Goal: Task Accomplishment & Management: Complete application form

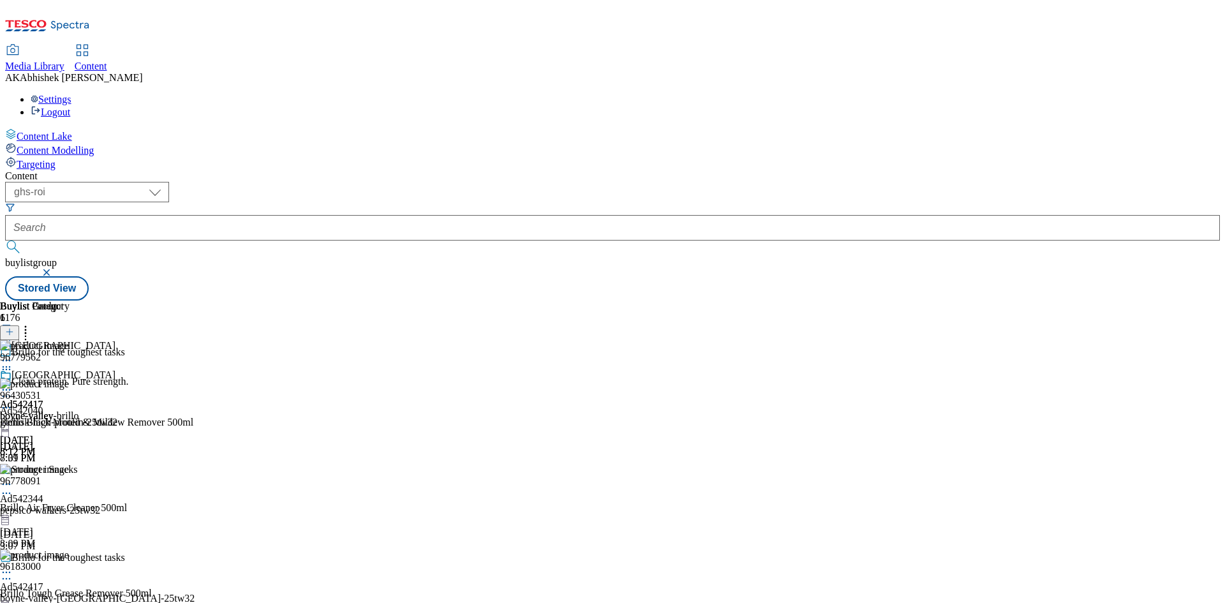
click at [5, 241] on button "submit" at bounding box center [14, 247] width 18 height 13
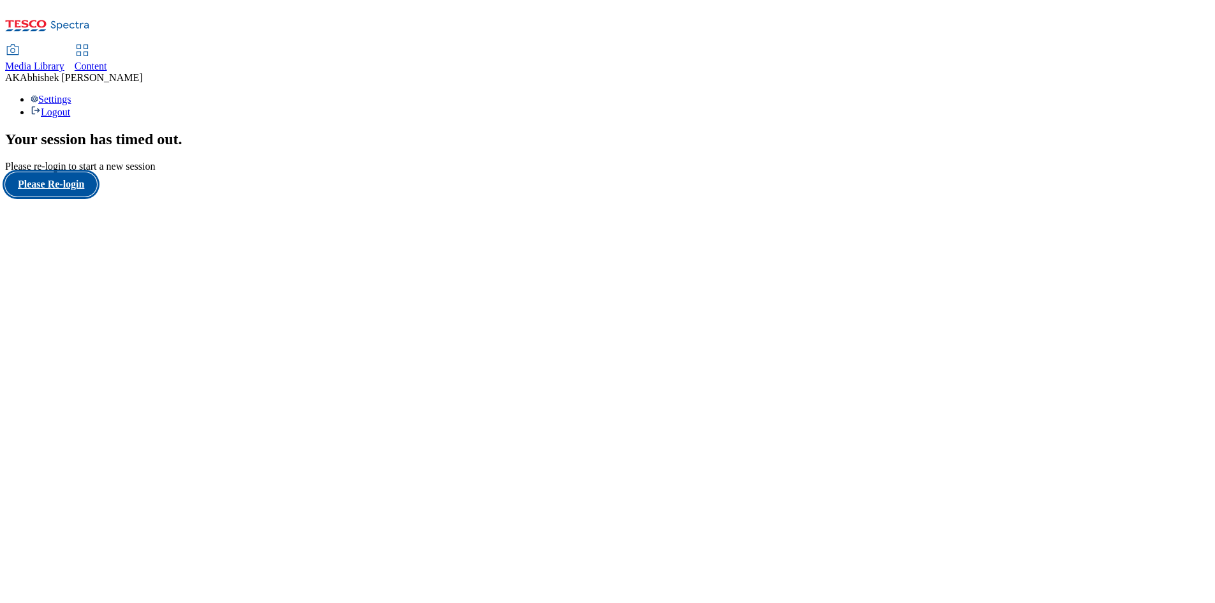
click at [68, 197] on button "Please Re-login" at bounding box center [51, 184] width 92 height 24
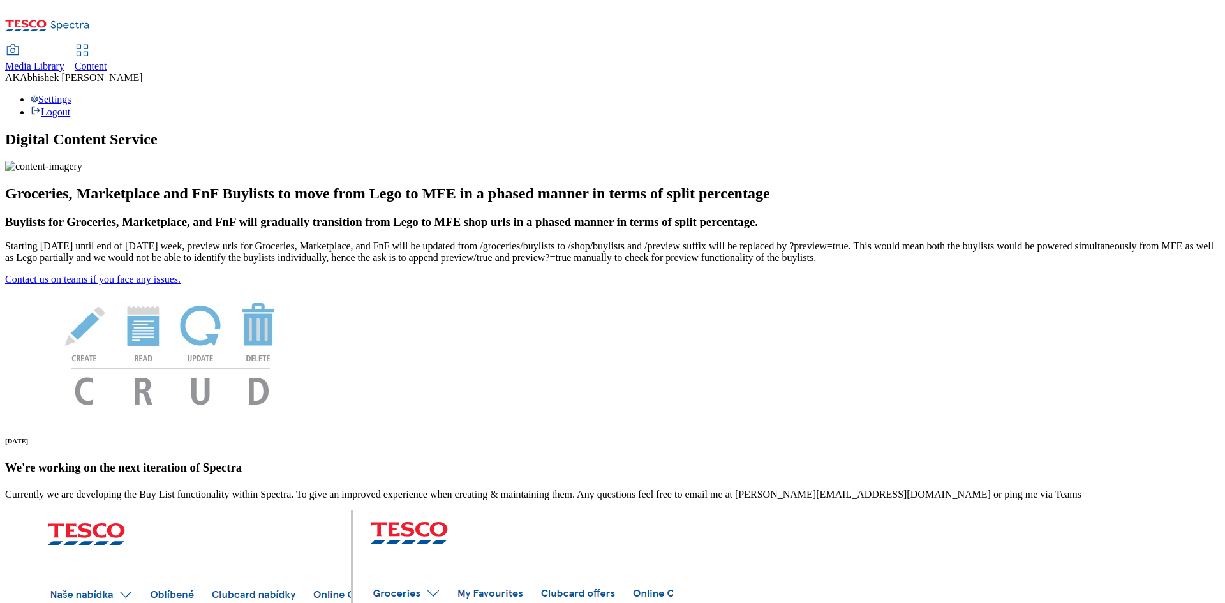
click at [107, 61] on span "Content" at bounding box center [91, 66] width 33 height 11
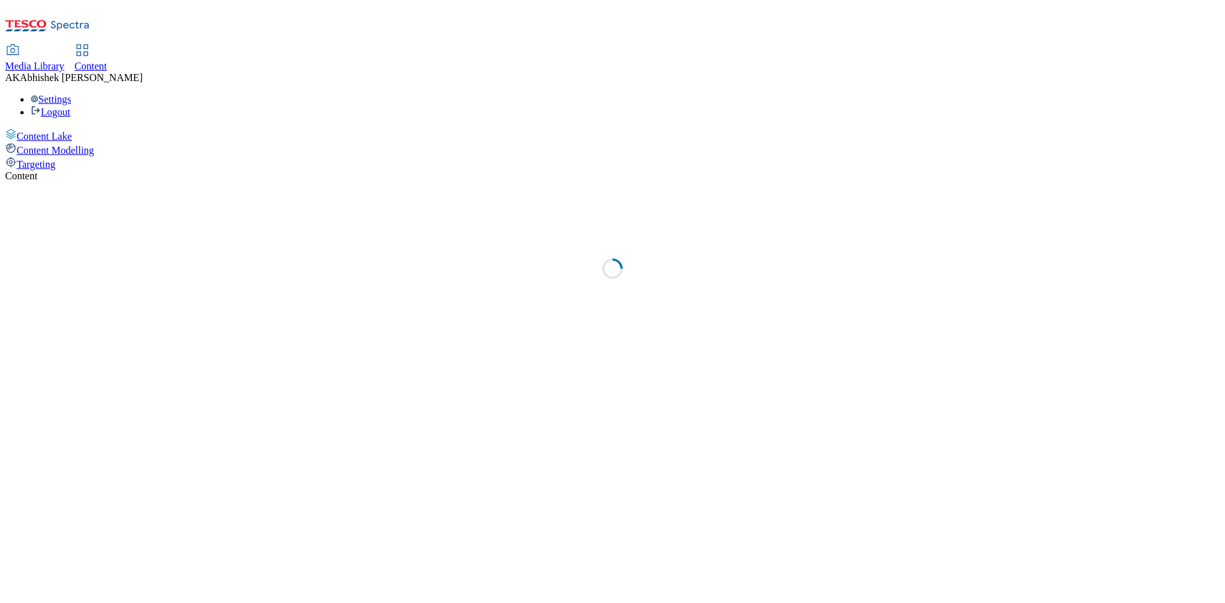
select select "ghs-[GEOGRAPHIC_DATA]"
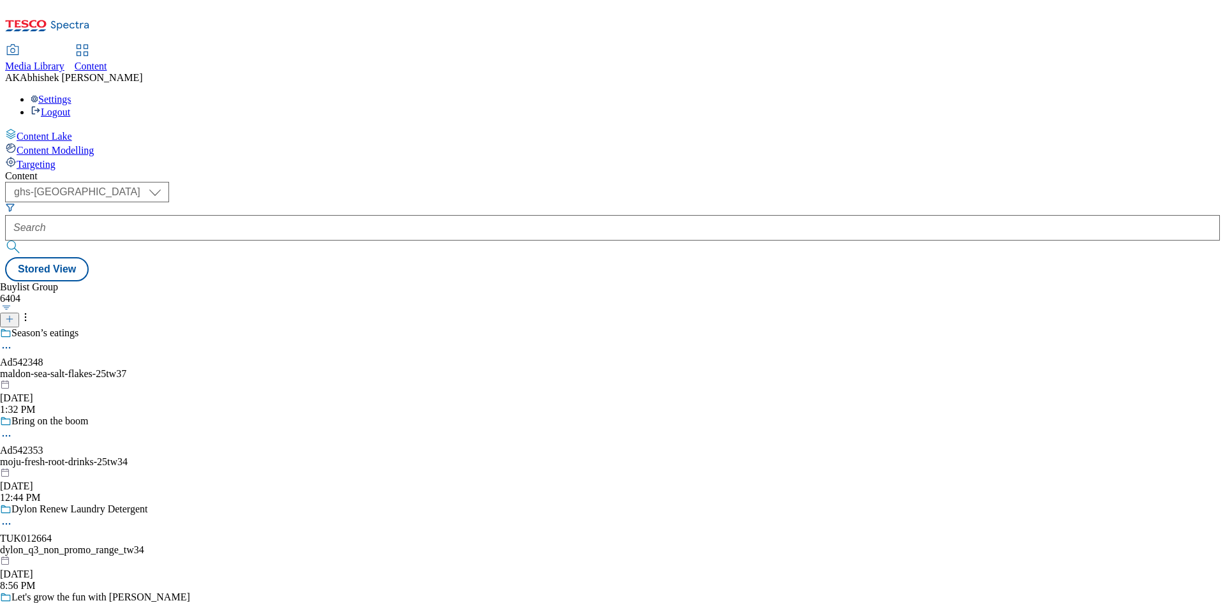
click at [14, 315] on icon at bounding box center [9, 319] width 9 height 9
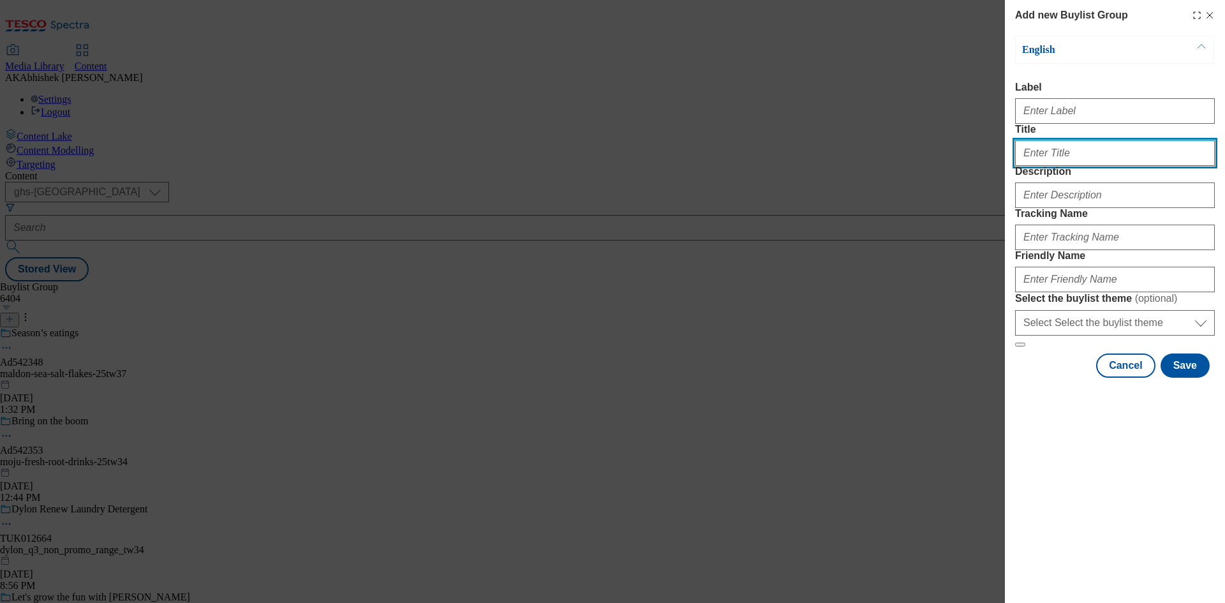
click at [1078, 166] on input "Title" at bounding box center [1115, 153] width 200 height 26
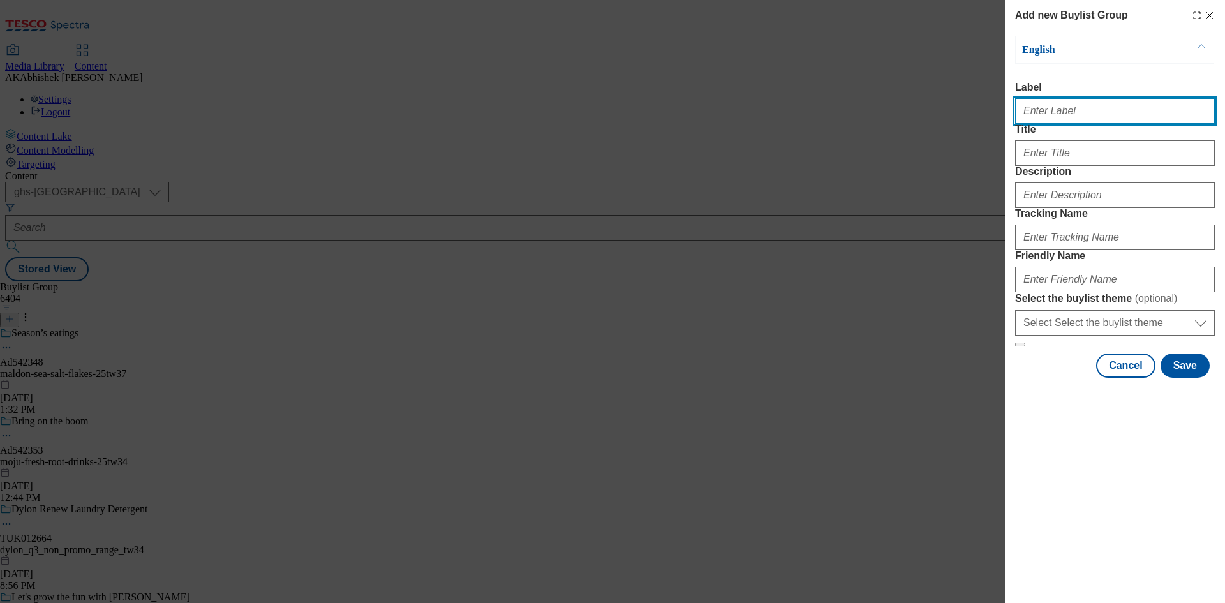
click at [1055, 114] on input "Label" at bounding box center [1115, 111] width 200 height 26
paste input "541777"
type input "Ad541777"
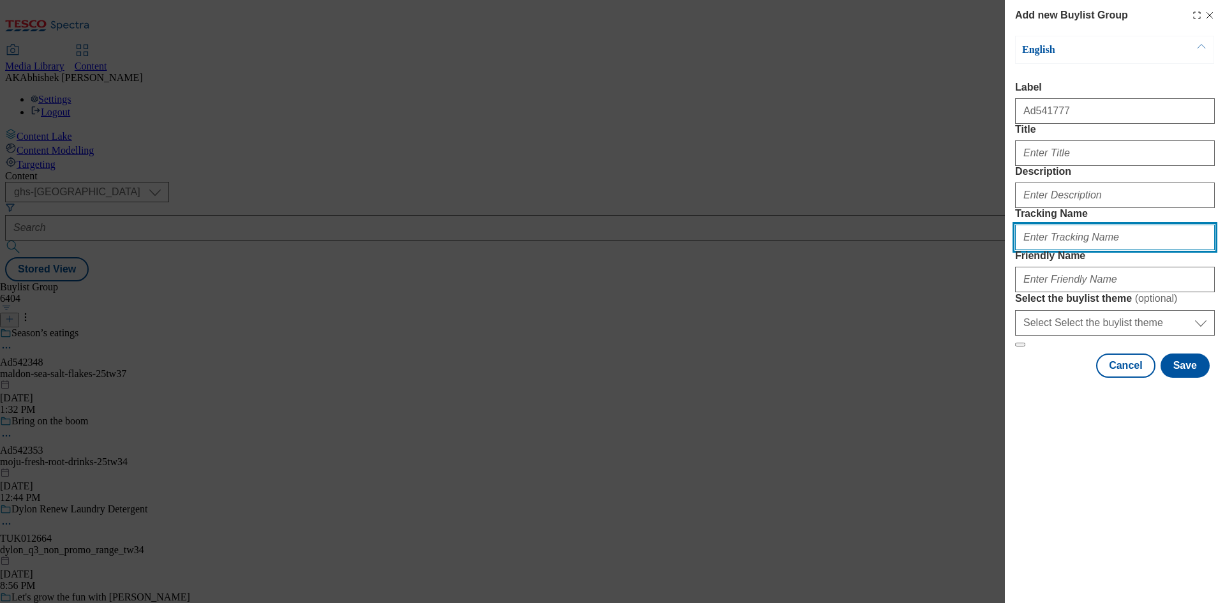
drag, startPoint x: 1067, startPoint y: 318, endPoint x: 1071, endPoint y: 311, distance: 7.8
click at [1065, 250] on input "Tracking Name" at bounding box center [1115, 238] width 200 height 26
paste input "541777"
type input "DH_AD541777"
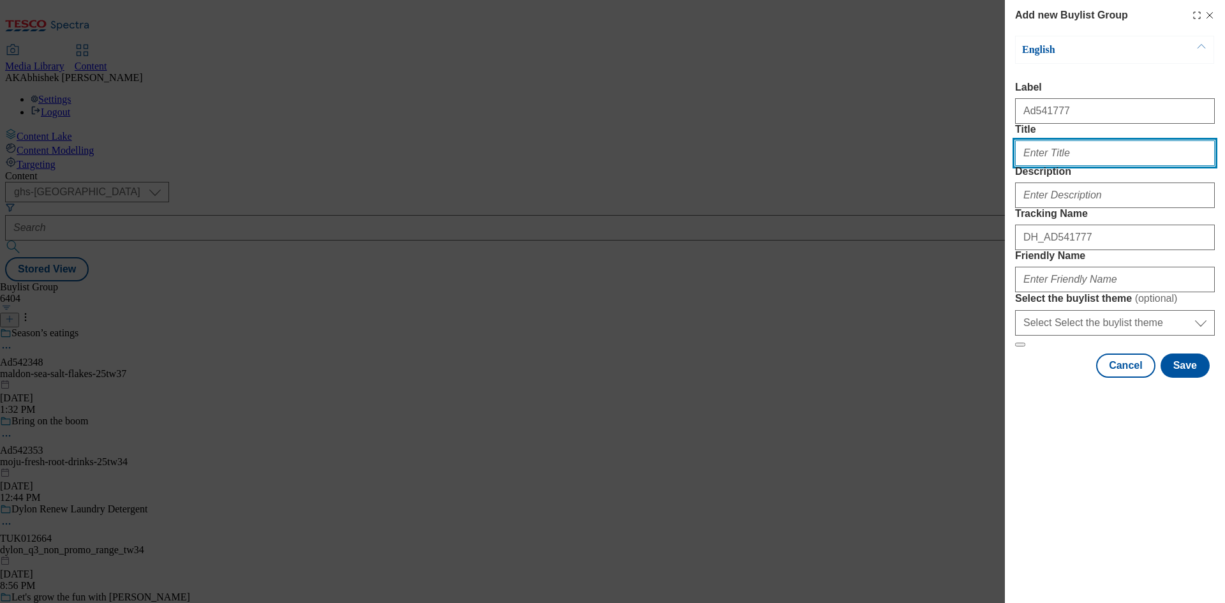
drag, startPoint x: 1070, startPoint y: 178, endPoint x: 1076, endPoint y: 181, distance: 6.6
click at [1070, 166] on input "Title" at bounding box center [1115, 153] width 200 height 26
type input "g"
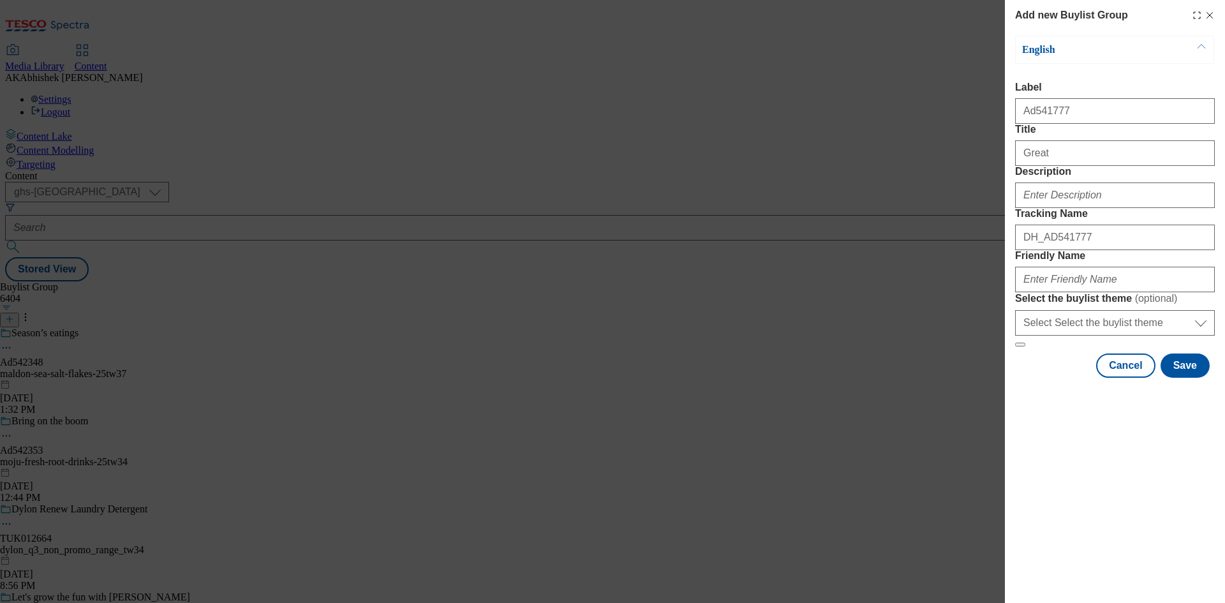
click at [926, 151] on div "Add new Buylist Group English Label Ad541777 Title Great Description Tracking N…" at bounding box center [612, 301] width 1225 height 603
click at [1051, 159] on div "Title Great" at bounding box center [1115, 145] width 200 height 42
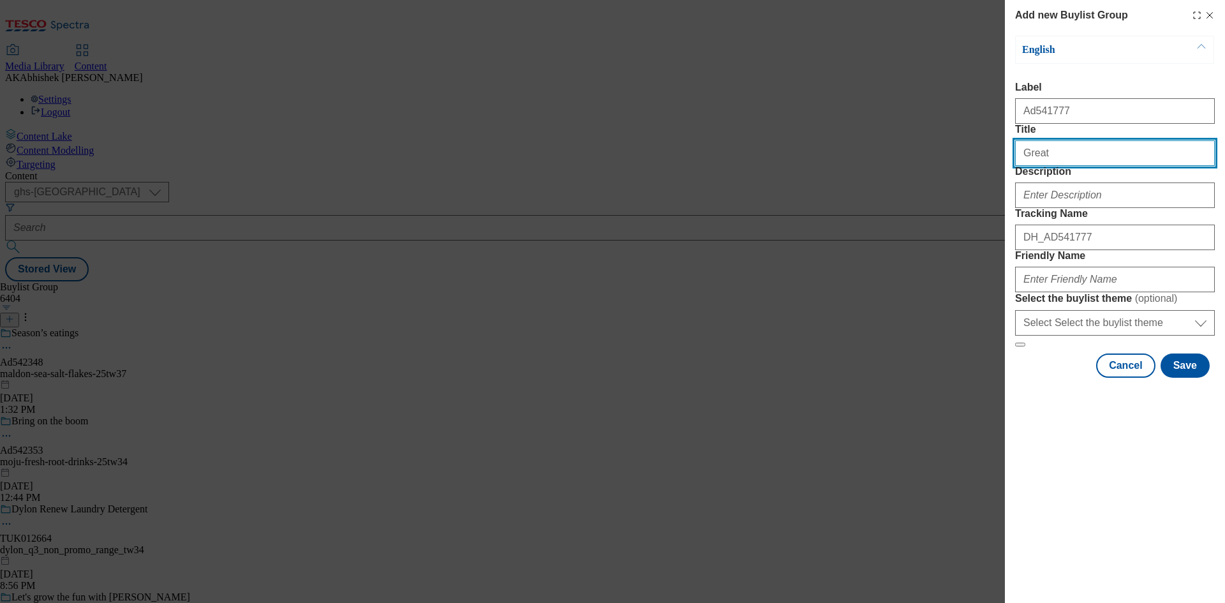
drag, startPoint x: 1078, startPoint y: 177, endPoint x: 1119, endPoint y: 186, distance: 42.4
click at [1078, 166] on input "Great" at bounding box center [1115, 153] width 200 height 26
type input "Great taste. High protein"
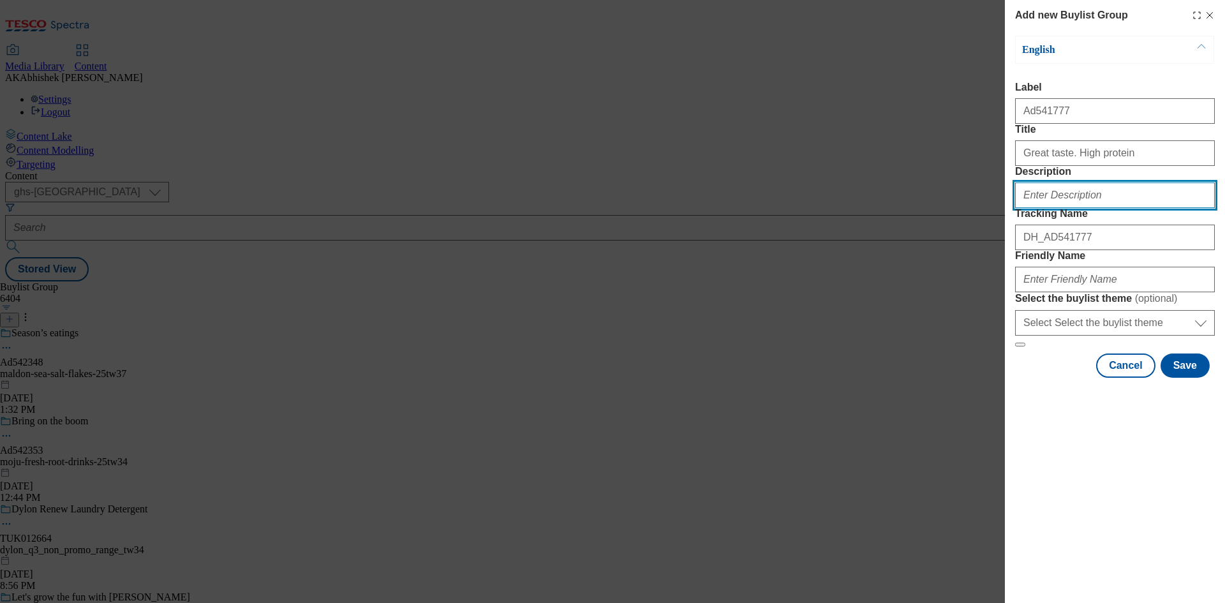
click at [1088, 208] on input "Description" at bounding box center [1115, 195] width 200 height 26
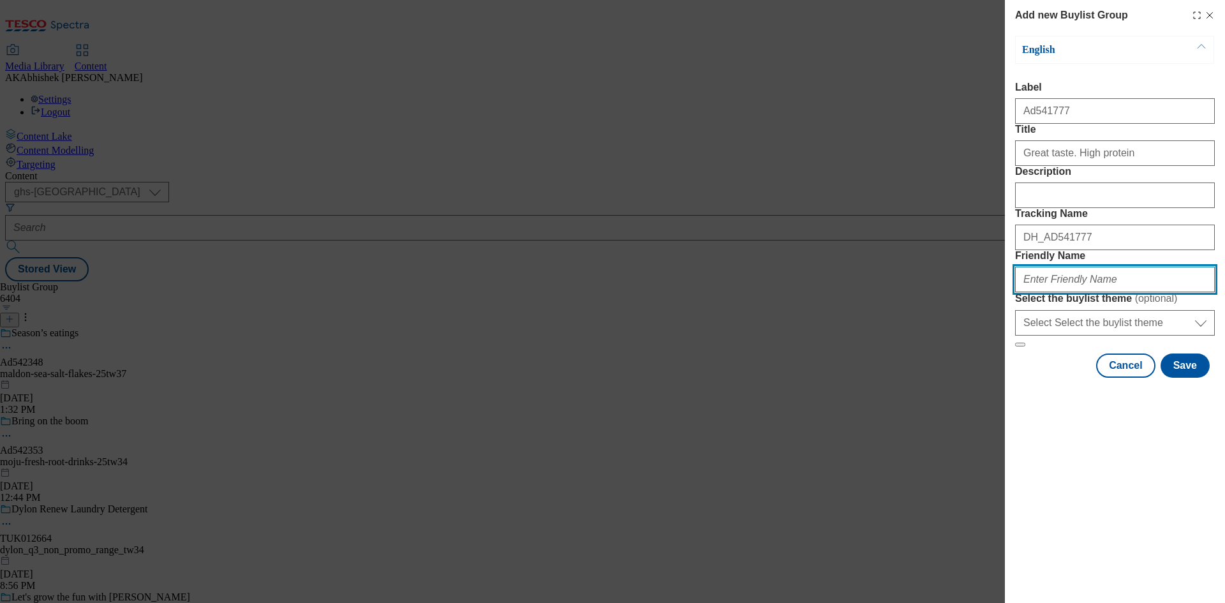
click at [1093, 292] on input "Friendly Name" at bounding box center [1115, 280] width 200 height 26
paste input "541777"
paste input "MullerDairy"
click at [1044, 292] on input "MullerDairy" at bounding box center [1115, 280] width 200 height 26
type input "[PERSON_NAME]-dairy-my-protein-25tw34"
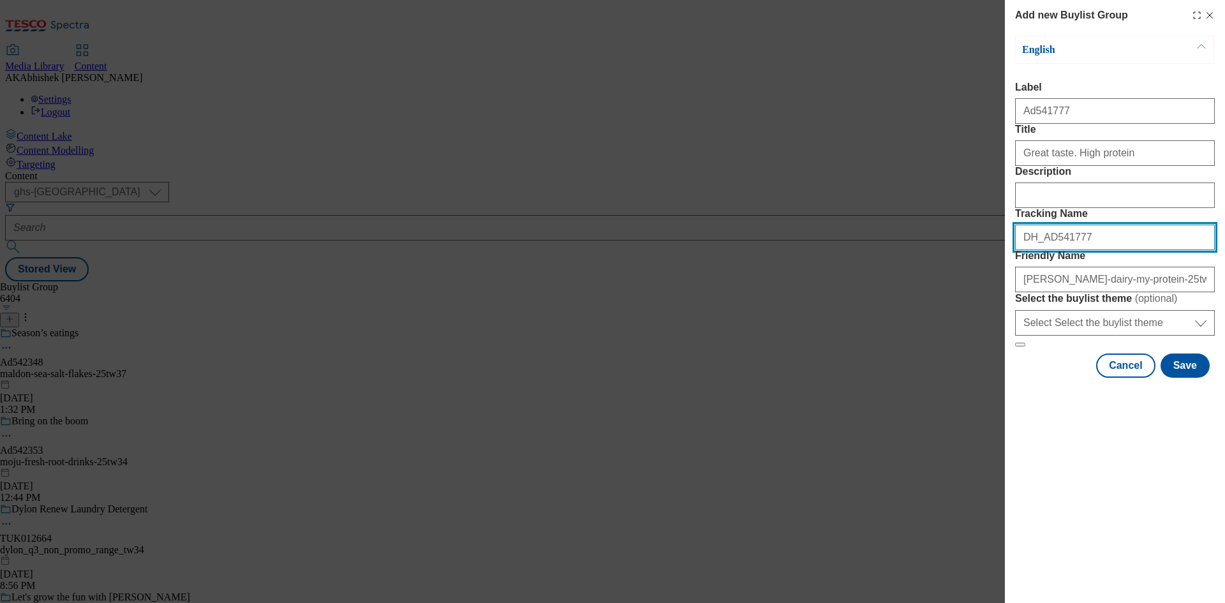
drag, startPoint x: 1085, startPoint y: 306, endPoint x: 871, endPoint y: 322, distance: 214.3
click at [877, 319] on div "Add new Buylist Group English Label Ad541777 Title Great taste. High protein De…" at bounding box center [612, 301] width 1225 height 603
click at [1185, 378] on button "Save" at bounding box center [1185, 365] width 49 height 24
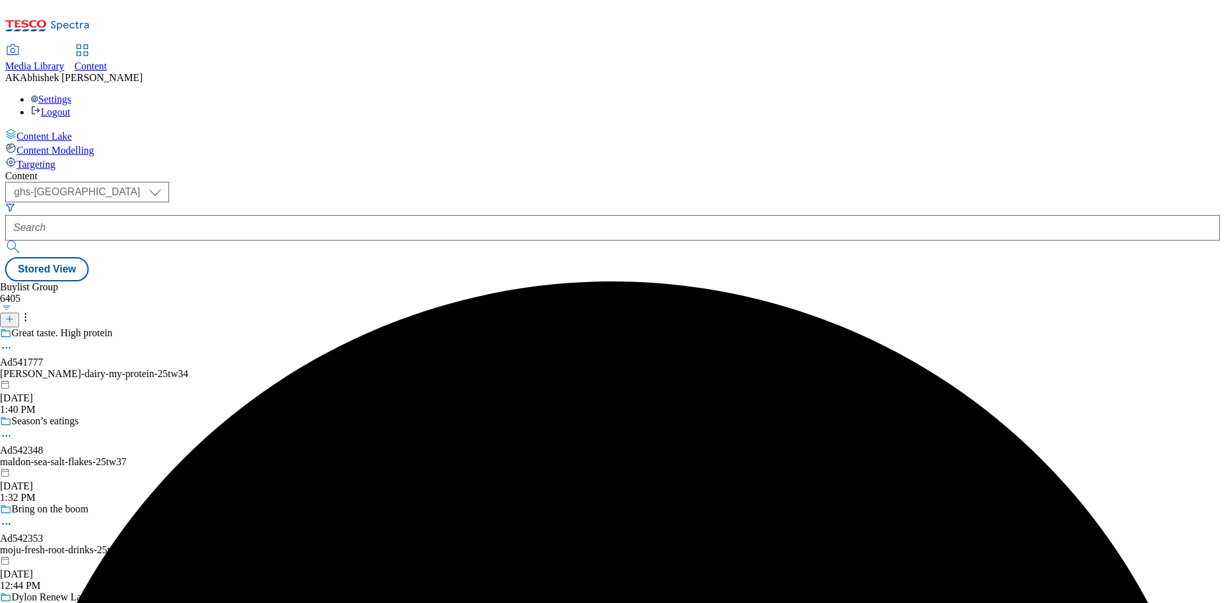
click at [190, 368] on div "[PERSON_NAME]-dairy-my-protein-25tw34" at bounding box center [95, 373] width 190 height 11
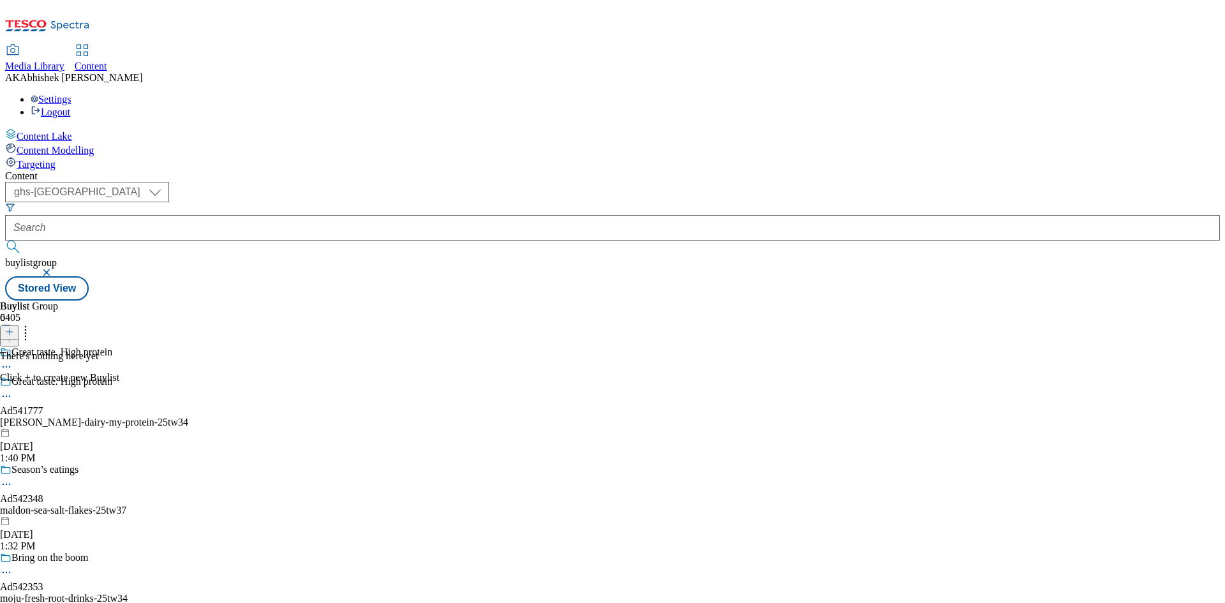
click at [19, 325] on button at bounding box center [9, 332] width 19 height 15
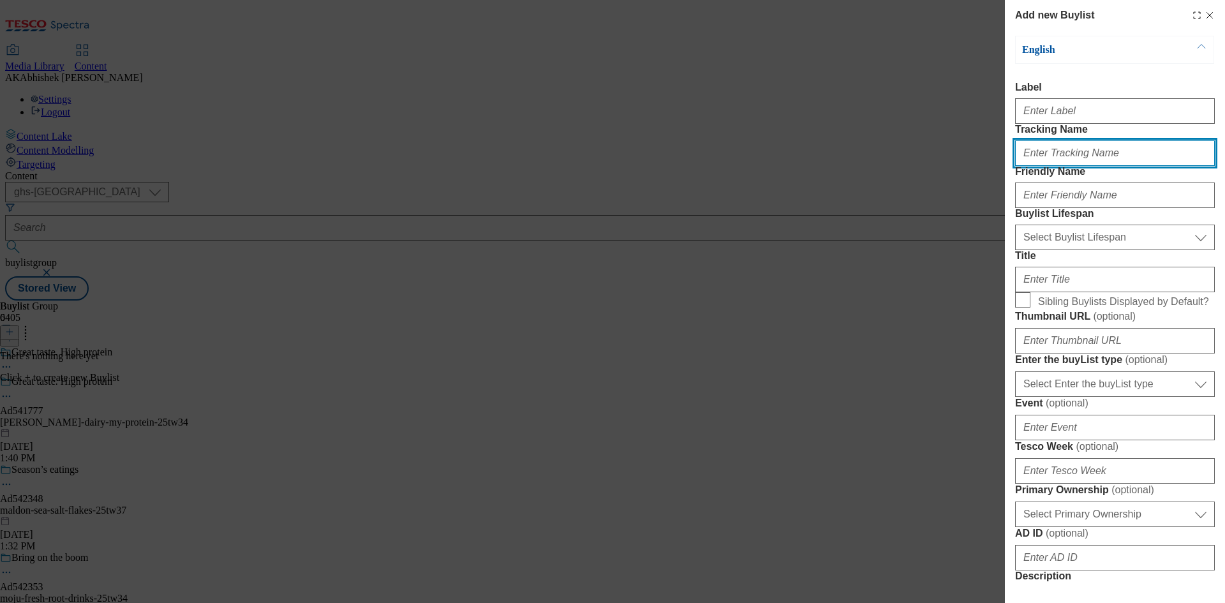
click at [1076, 166] on input "Tracking Name" at bounding box center [1115, 153] width 200 height 26
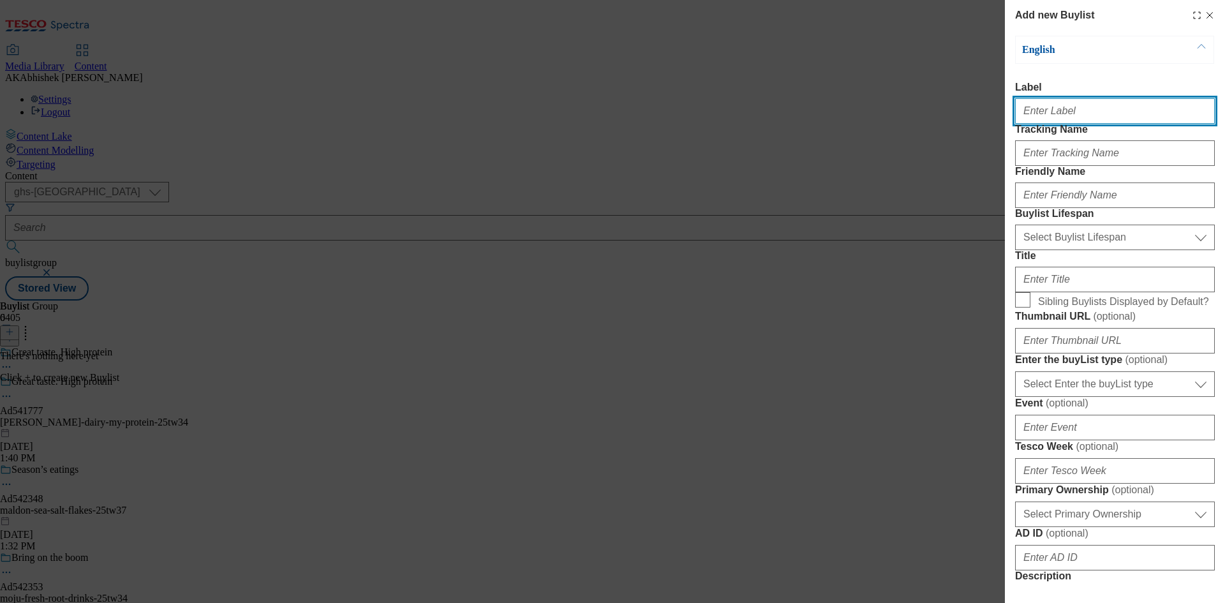
click at [1041, 111] on input "Label" at bounding box center [1115, 111] width 200 height 26
type input "Ad"
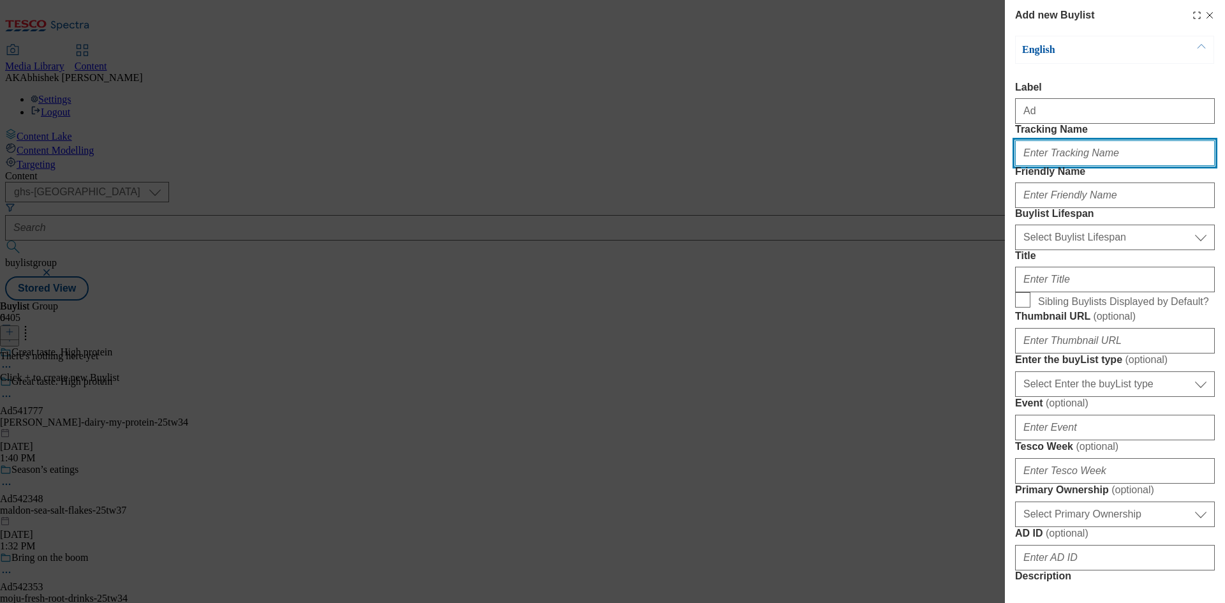
click at [1061, 166] on input "Tracking Name" at bounding box center [1115, 153] width 200 height 26
paste input "DH_AD541777"
click at [1046, 166] on input "DH_AD541777" at bounding box center [1115, 153] width 200 height 26
type input "DH_AD541777"
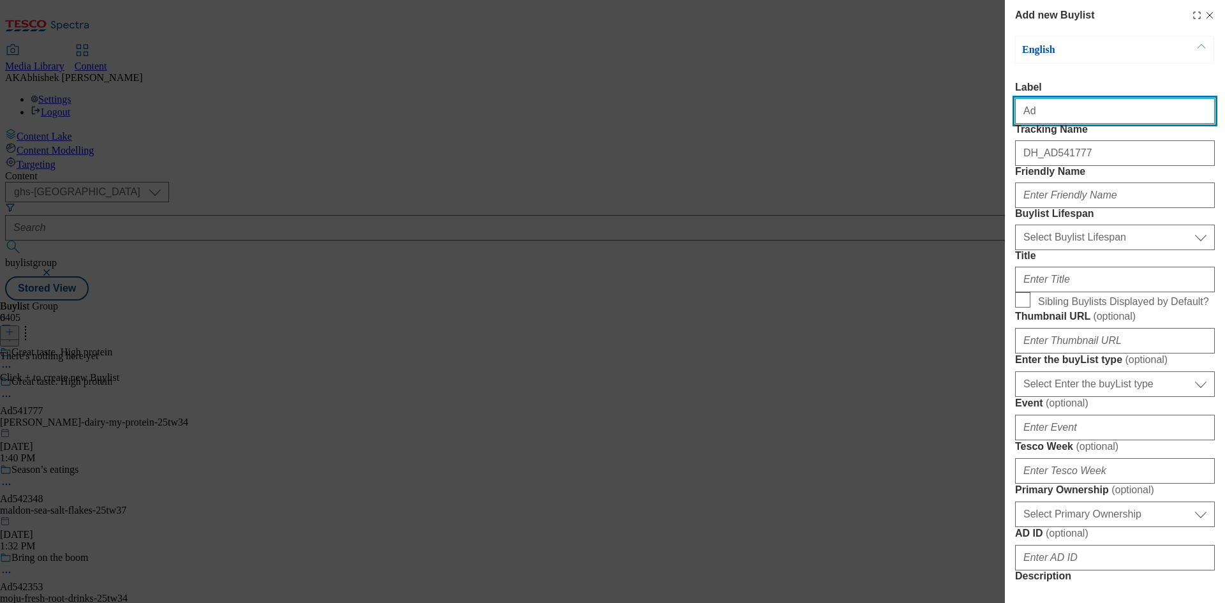
click at [1059, 119] on input "Ad" at bounding box center [1115, 111] width 200 height 26
paste input "541777"
type input "Ad541777"
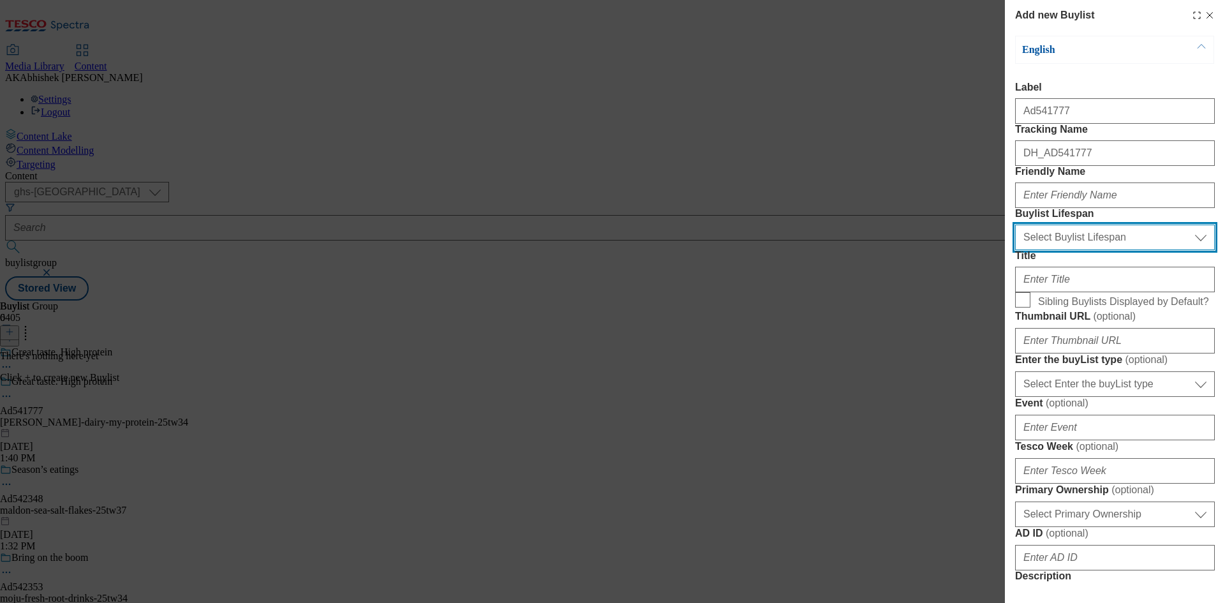
click at [1072, 250] on select "Select Buylist Lifespan evergreen seasonal tactical" at bounding box center [1115, 238] width 200 height 26
select select "tactical"
click at [1015, 250] on select "Select Buylist Lifespan evergreen seasonal tactical" at bounding box center [1115, 238] width 200 height 26
drag, startPoint x: 1099, startPoint y: 267, endPoint x: 1096, endPoint y: 260, distance: 7.1
click at [1099, 266] on form "Label Ad541777 Tracking Name DH_AD541777 Friendly Name Buylist Lifespan Select …" at bounding box center [1115, 530] width 200 height 896
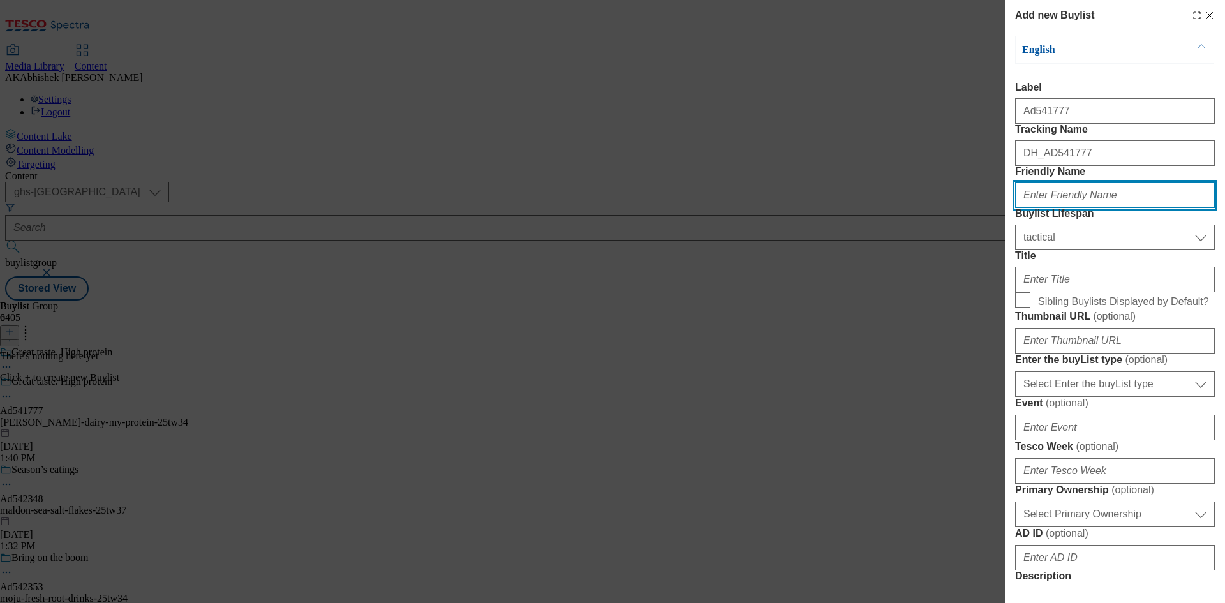
click at [1091, 208] on input "Friendly Name" at bounding box center [1115, 195] width 200 height 26
paste input "[PERSON_NAME]-dairy"
type input "[PERSON_NAME]-dairy"
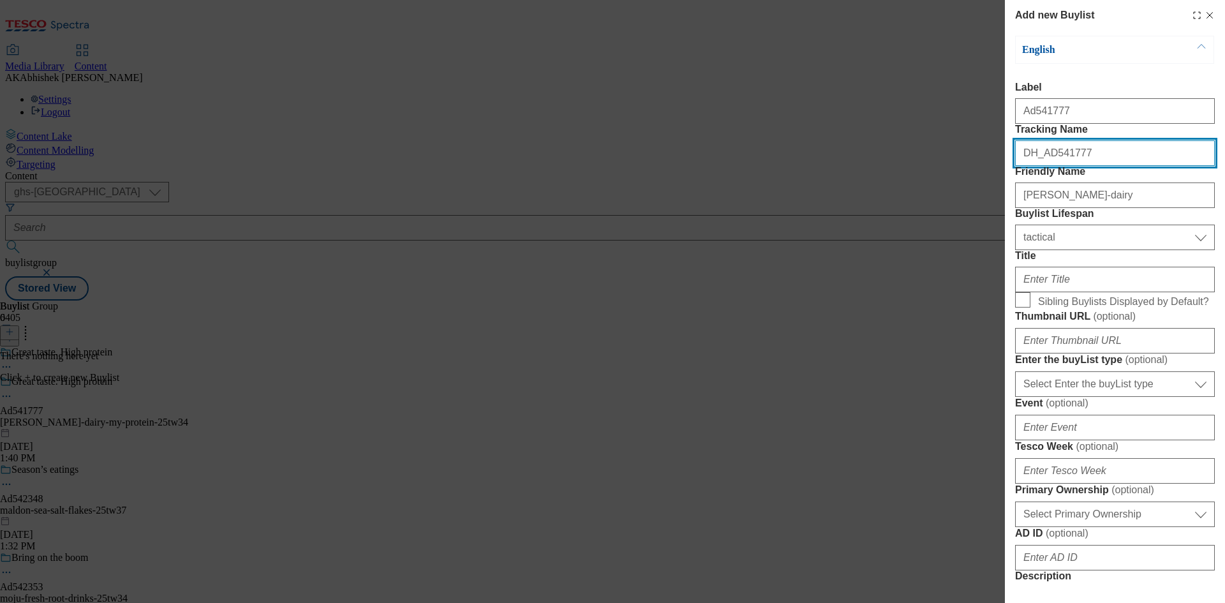
drag, startPoint x: 1046, startPoint y: 176, endPoint x: 1195, endPoint y: 184, distance: 148.9
click at [1195, 166] on input "DH_AD541777" at bounding box center [1115, 153] width 200 height 26
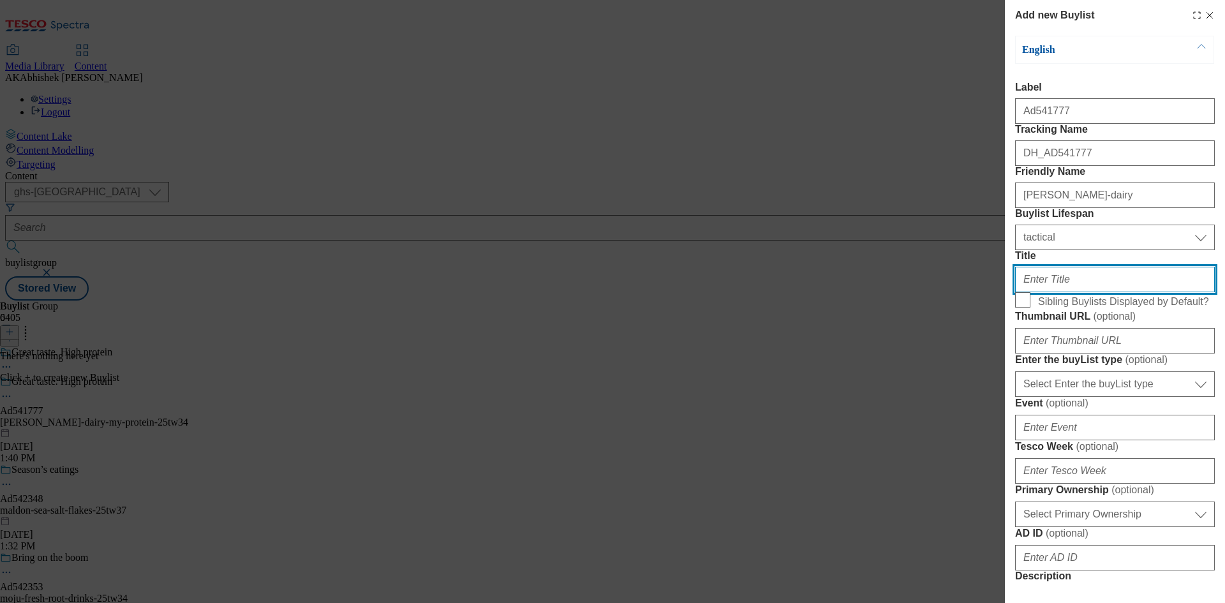
click at [1088, 292] on input "Title" at bounding box center [1115, 280] width 200 height 26
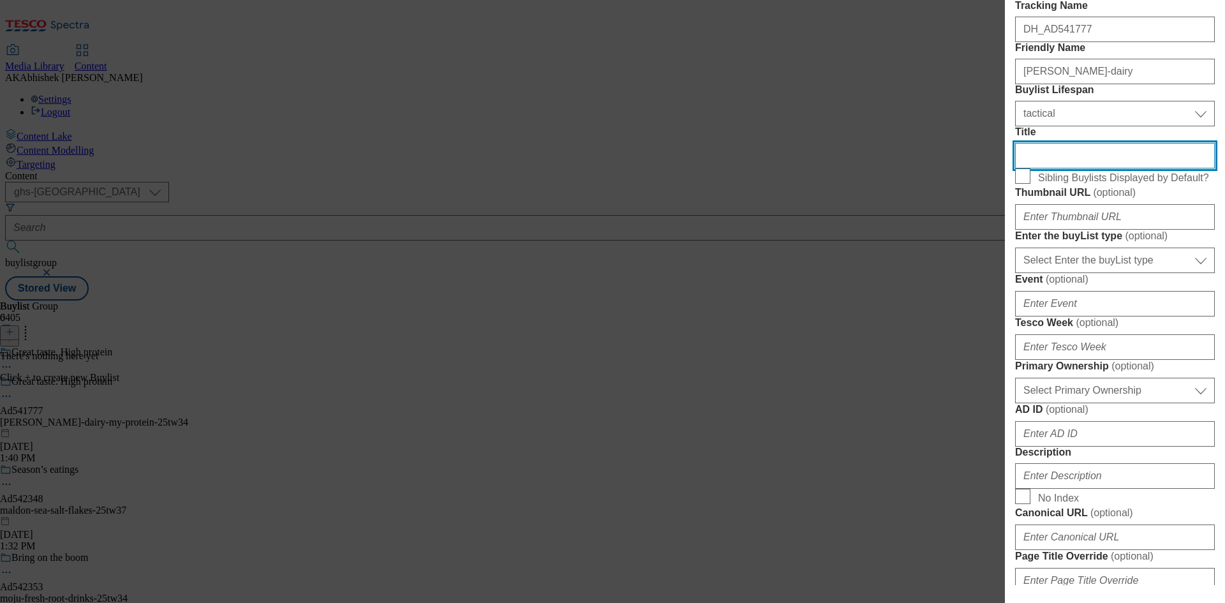
scroll to position [255, 0]
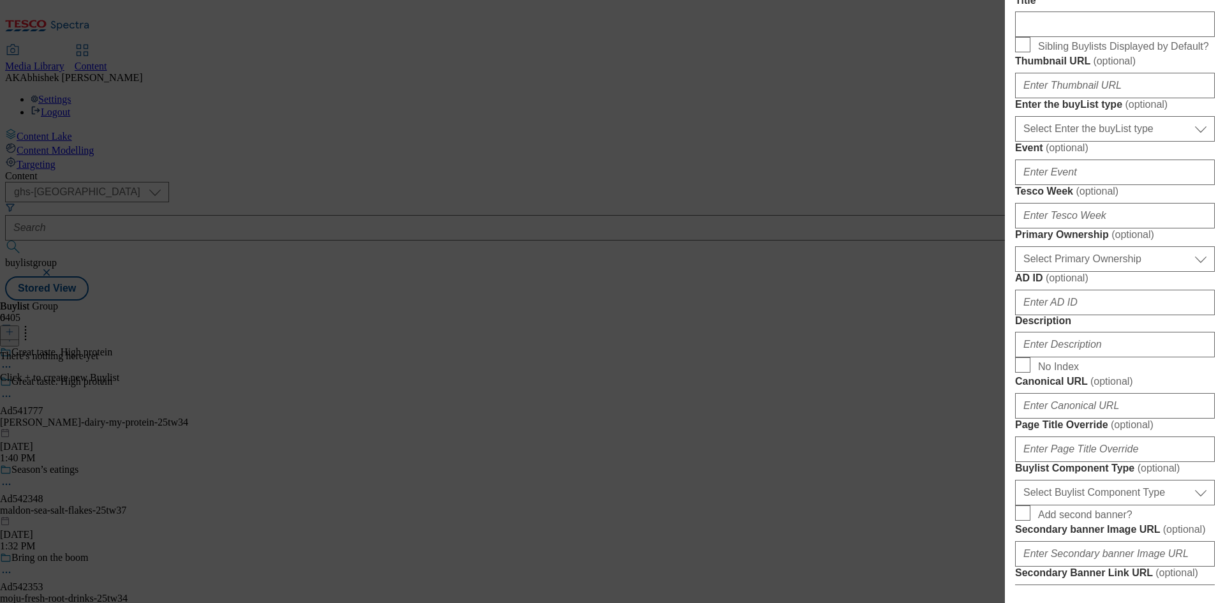
click at [1081, 142] on div "Select Enter the buyList type event supplier funded long term >4 weeks supplier…" at bounding box center [1115, 126] width 200 height 31
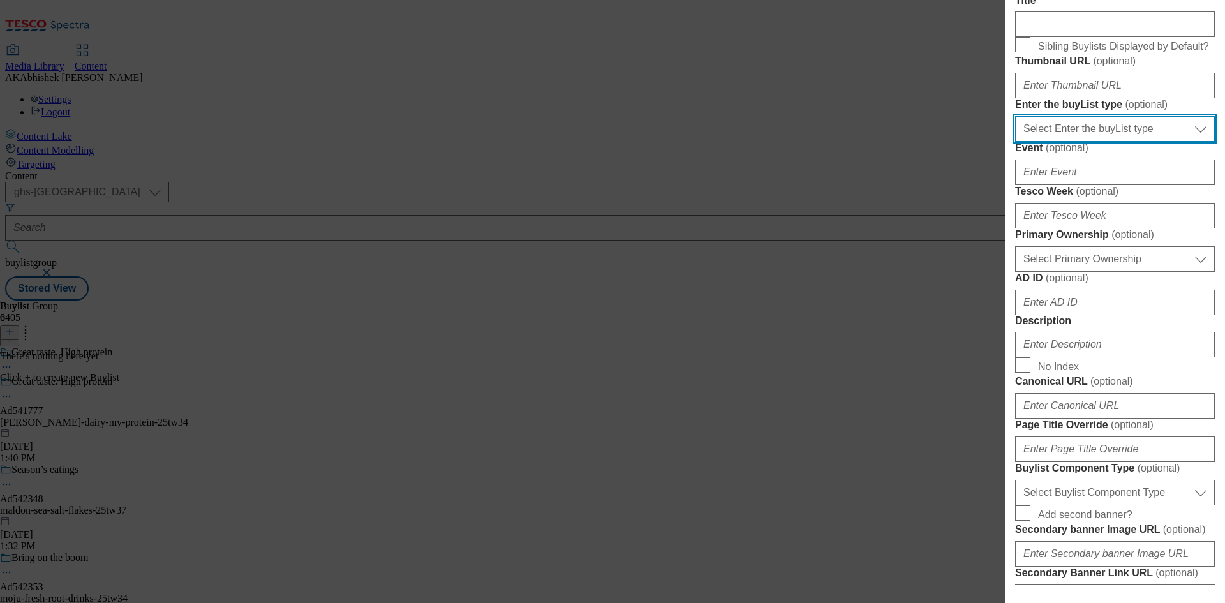
click at [1087, 142] on select "Select Enter the buyList type event supplier funded long term >4 weeks supplier…" at bounding box center [1115, 129] width 200 height 26
select select "supplier funded short term 1-3 weeks"
click at [1015, 142] on select "Select Enter the buyList type event supplier funded long term >4 weeks supplier…" at bounding box center [1115, 129] width 200 height 26
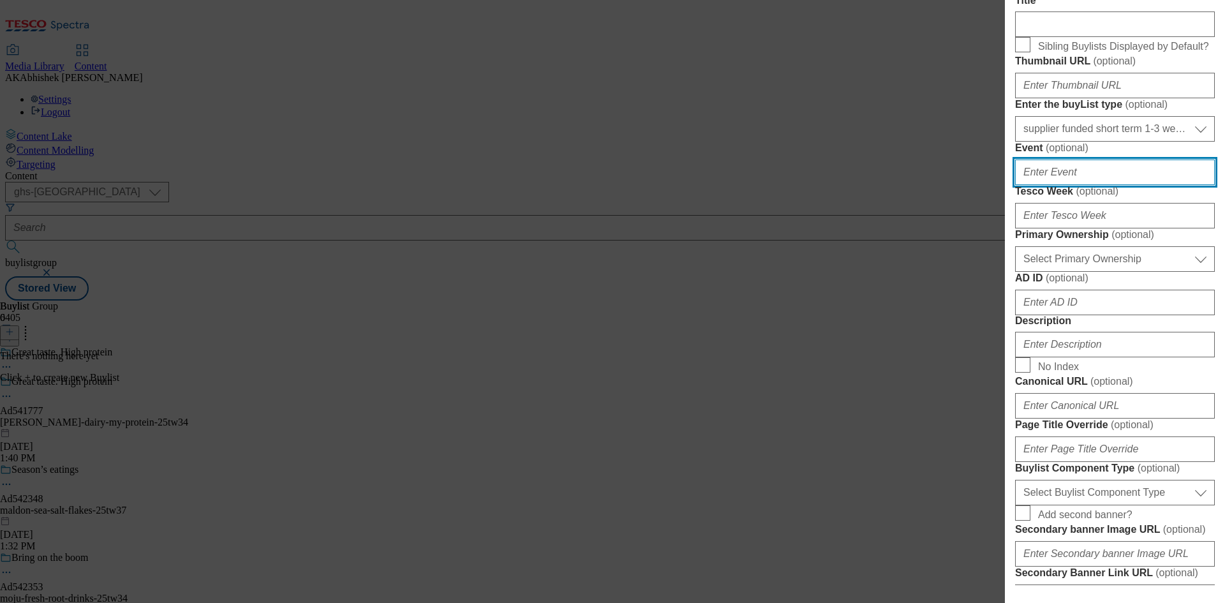
click at [1087, 185] on input "Event ( optional )" at bounding box center [1115, 173] width 200 height 26
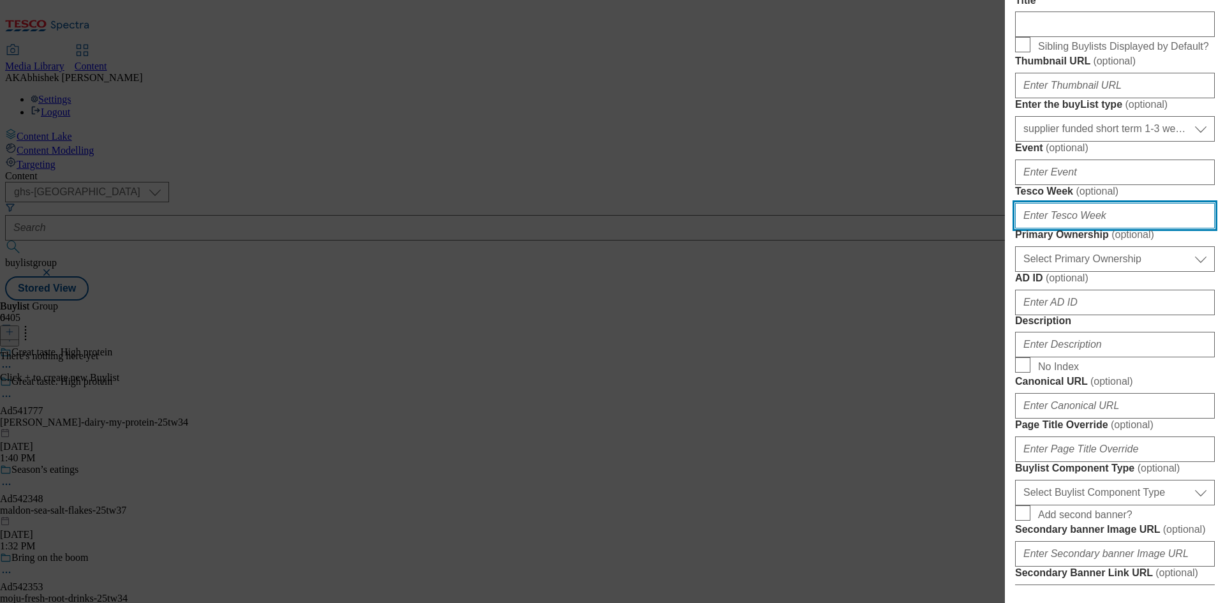
click at [1095, 228] on input "Tesco Week ( optional )" at bounding box center [1115, 216] width 200 height 26
type input "34"
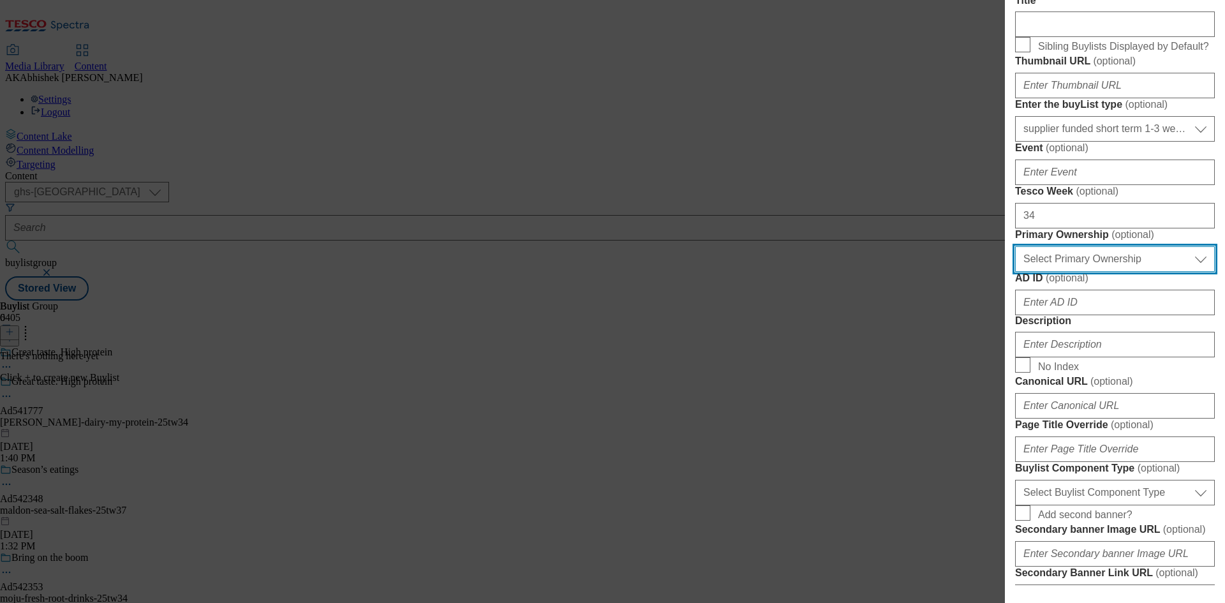
click at [1044, 272] on select "Select Primary Ownership [PERSON_NAME]" at bounding box center [1115, 259] width 200 height 26
select select "dunnhumby"
click at [1015, 272] on select "Select Primary Ownership [PERSON_NAME]" at bounding box center [1115, 259] width 200 height 26
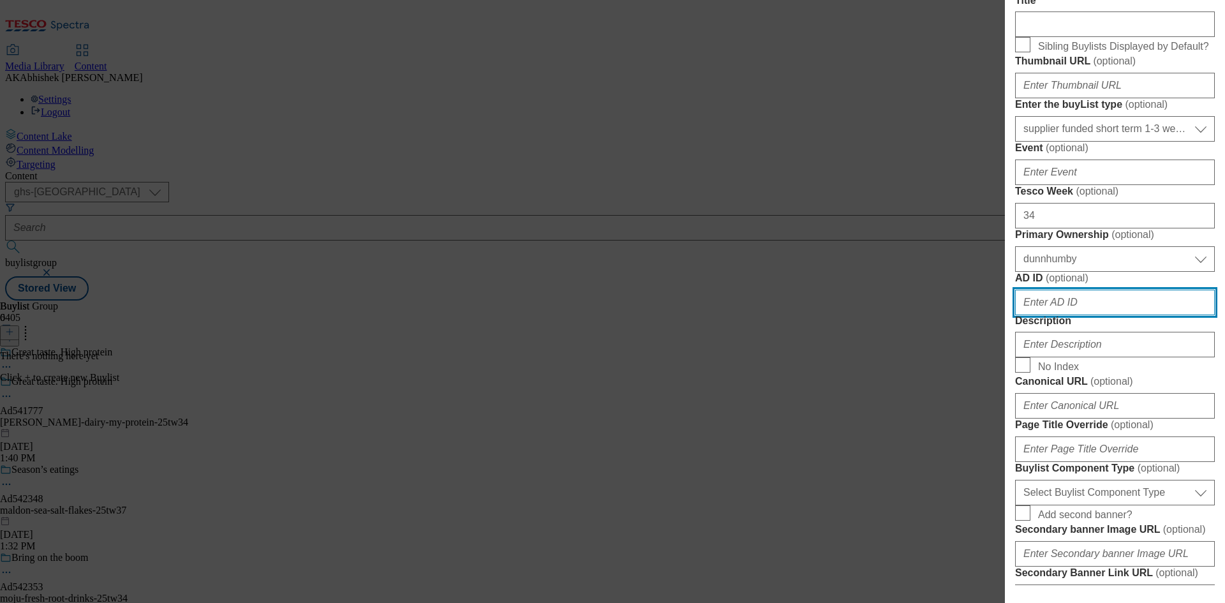
click at [1091, 315] on input "AD ID ( optional )" at bounding box center [1115, 303] width 200 height 26
paste input "541777"
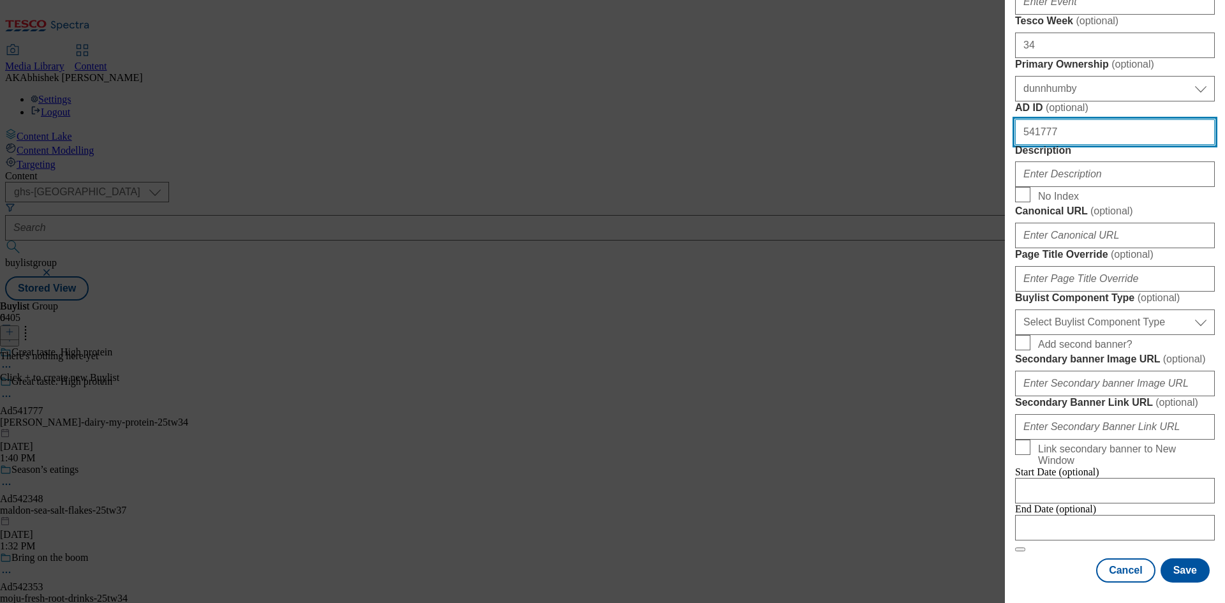
scroll to position [766, 0]
type input "541777"
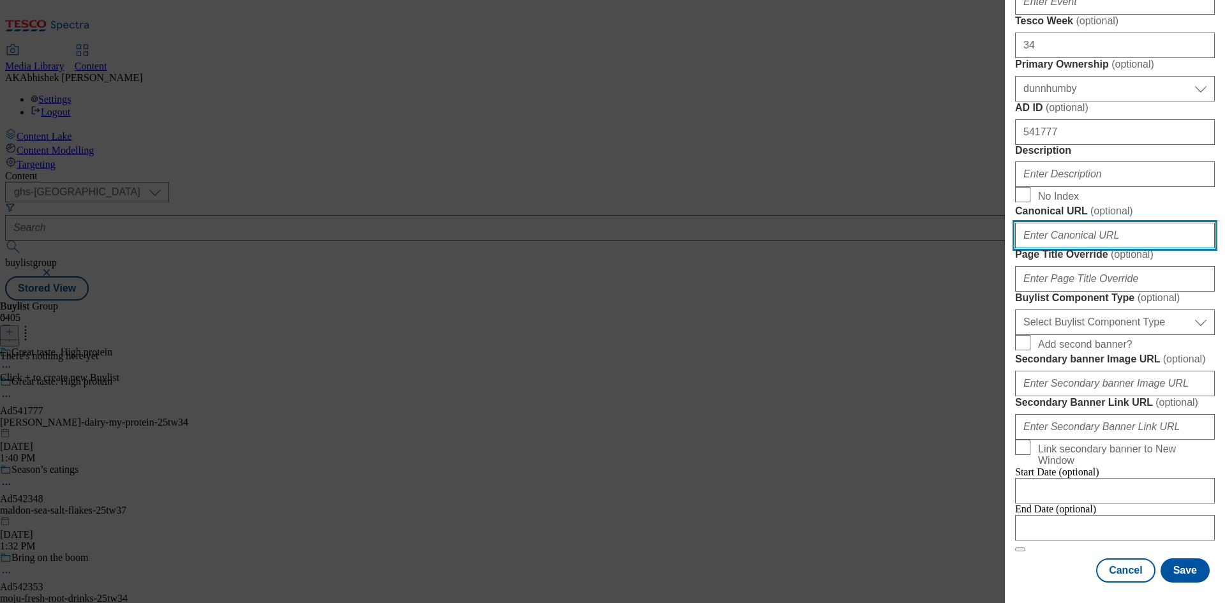
drag, startPoint x: 1076, startPoint y: 182, endPoint x: 1086, endPoint y: 182, distance: 9.6
click at [1076, 223] on input "Canonical URL ( optional )" at bounding box center [1115, 236] width 200 height 26
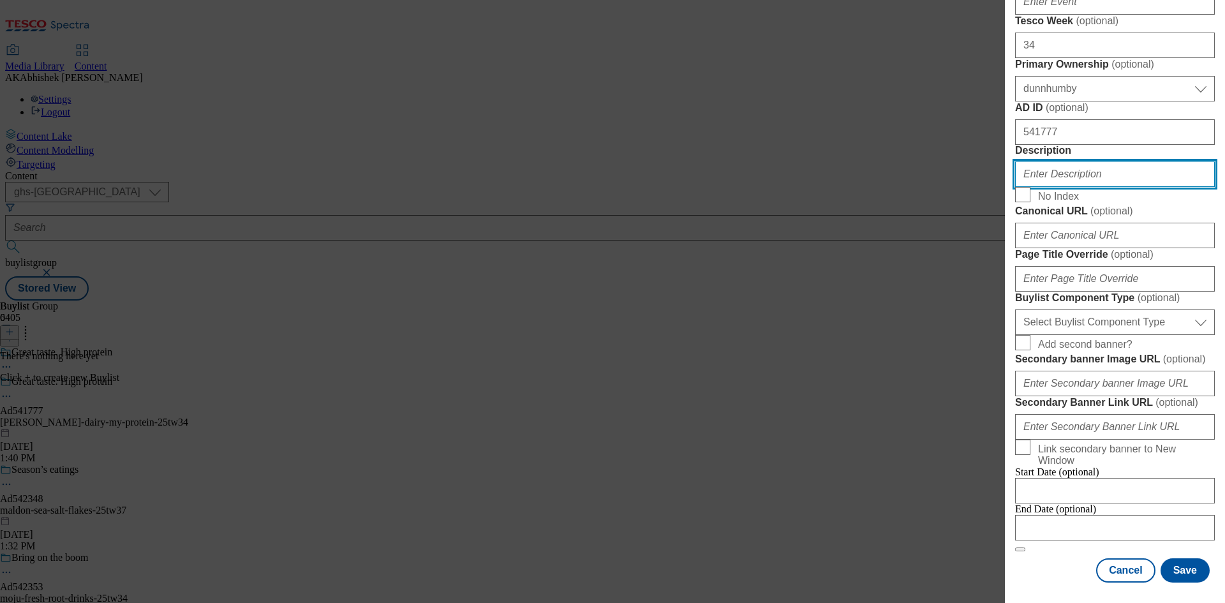
click at [1069, 161] on input "Description" at bounding box center [1115, 174] width 200 height 26
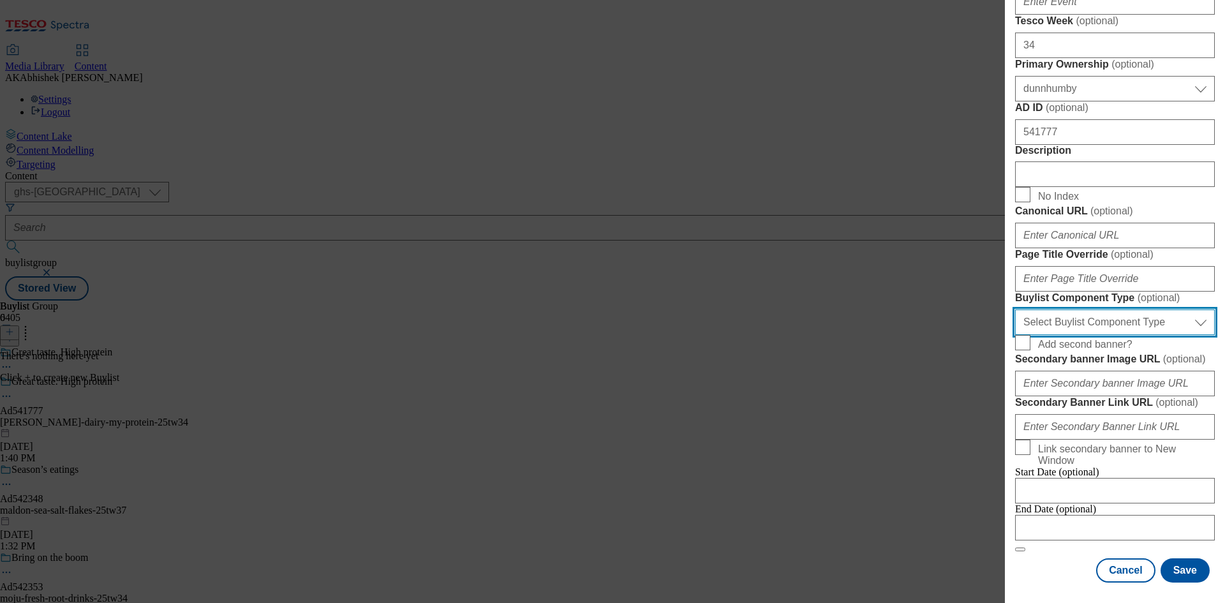
click at [1117, 318] on select "Select Buylist Component Type Banner Competition Header Meal" at bounding box center [1115, 322] width 200 height 26
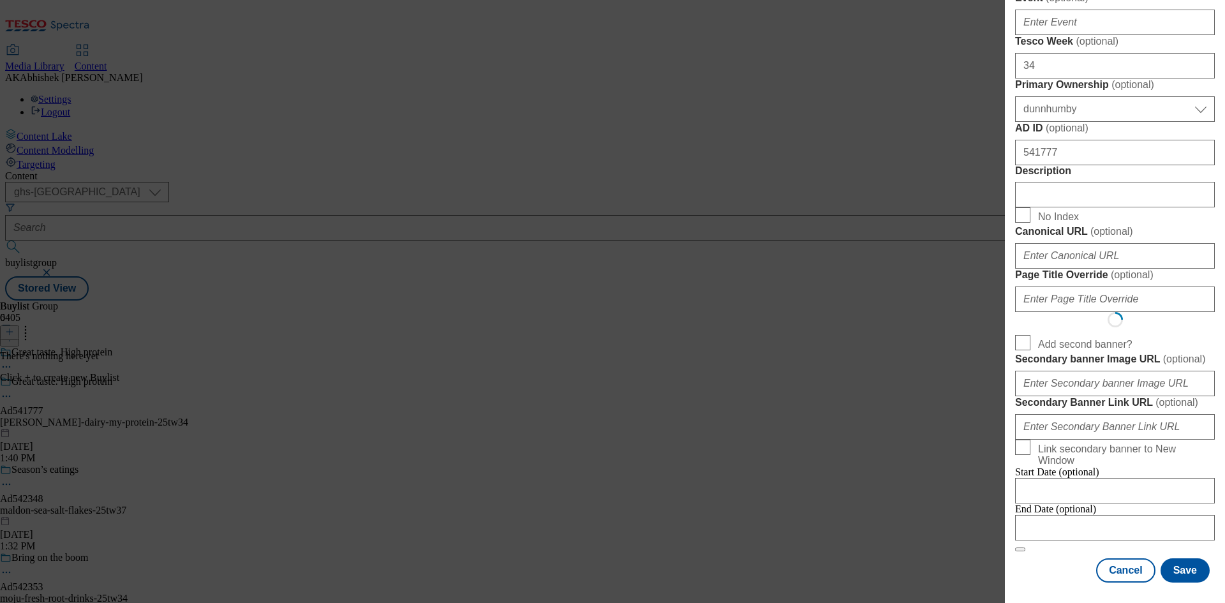
select select "Banner"
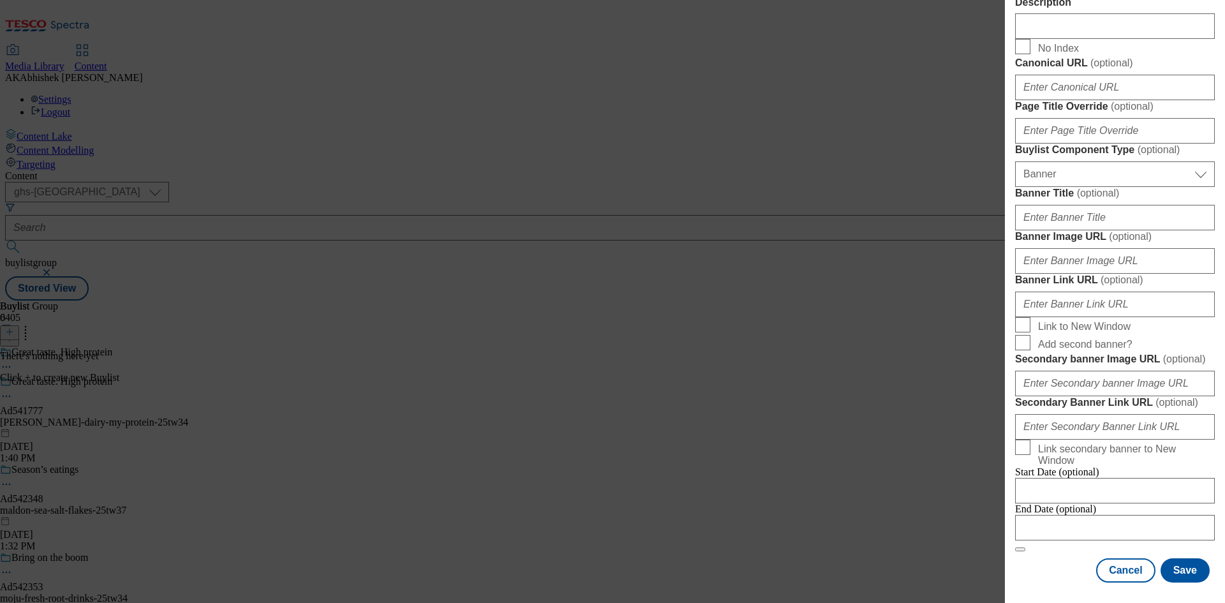
scroll to position [1118, 0]
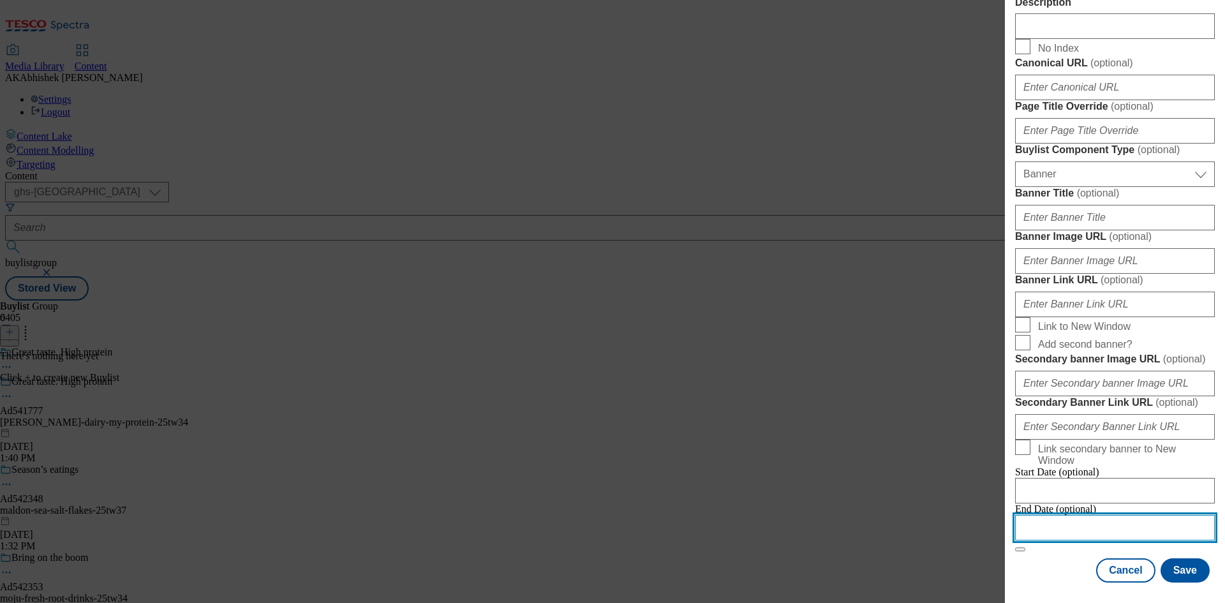
click at [1139, 515] on input "Modal" at bounding box center [1115, 528] width 200 height 26
select select "2025"
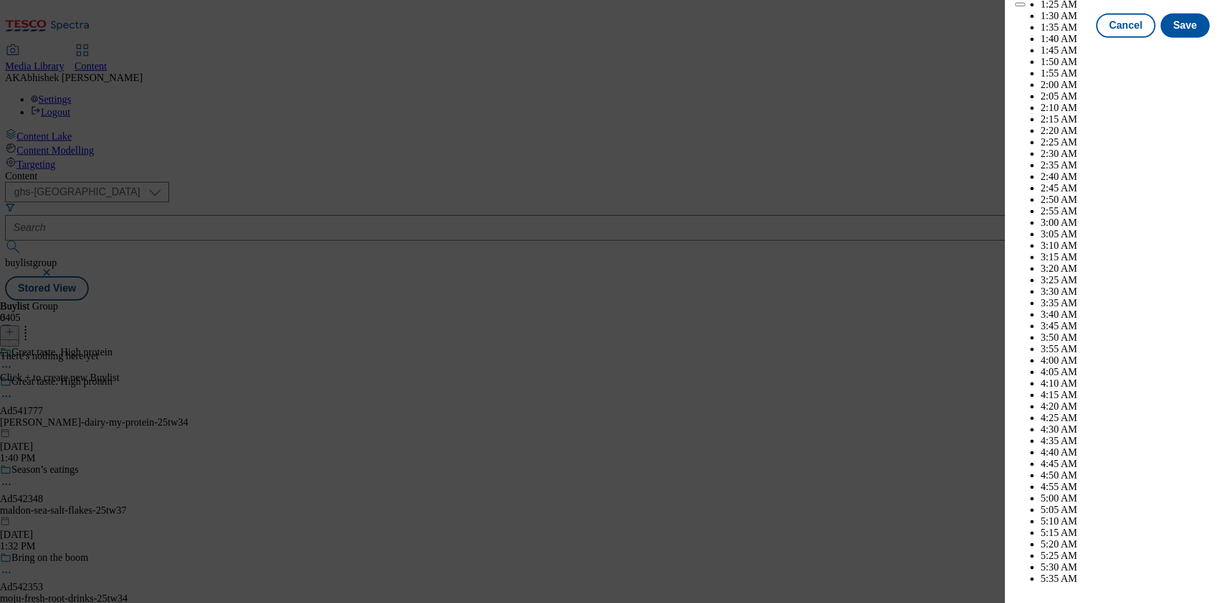
scroll to position [3861, 0]
select select "December"
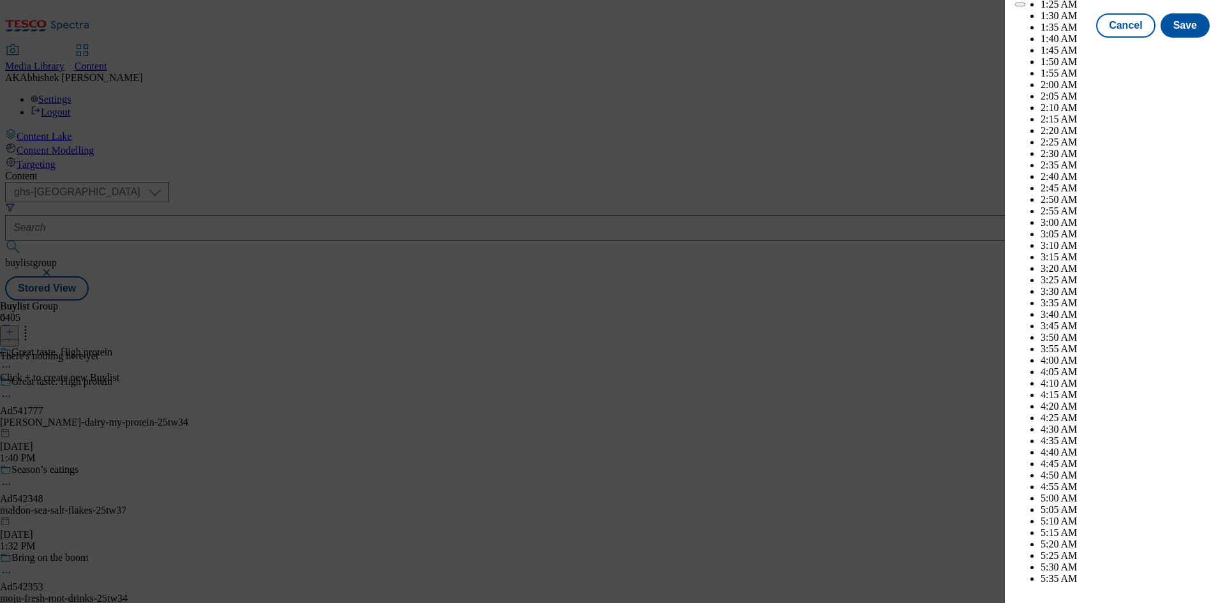
select select "2026"
select select "January"
drag, startPoint x: 1136, startPoint y: 370, endPoint x: 1147, endPoint y: 378, distance: 13.7
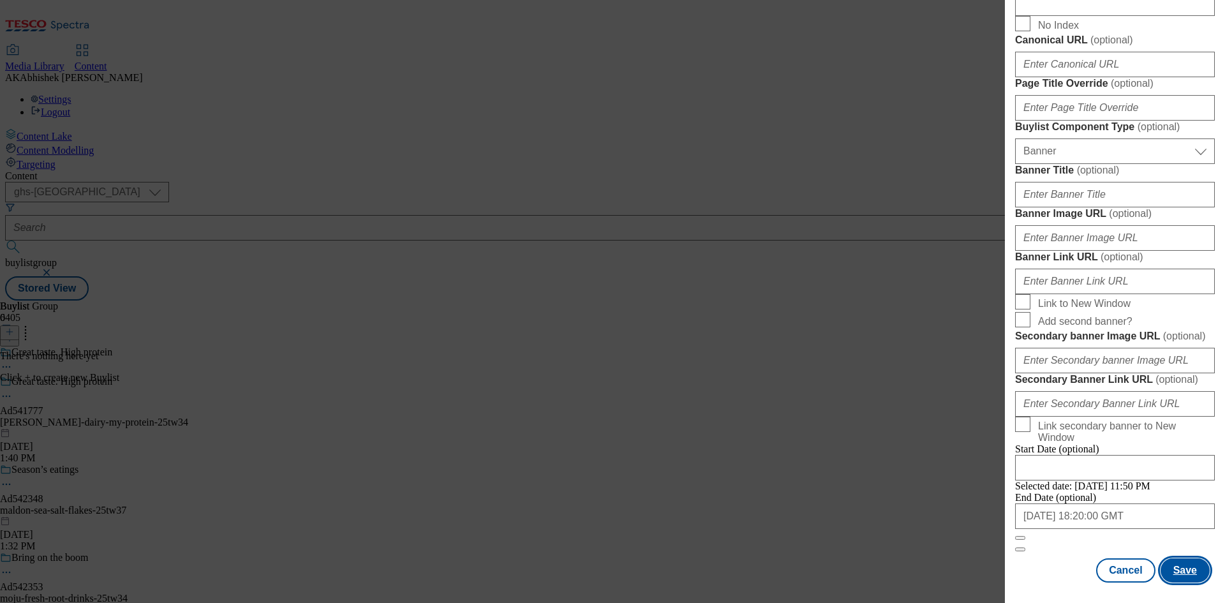
click at [1180, 564] on button "Save" at bounding box center [1185, 570] width 49 height 24
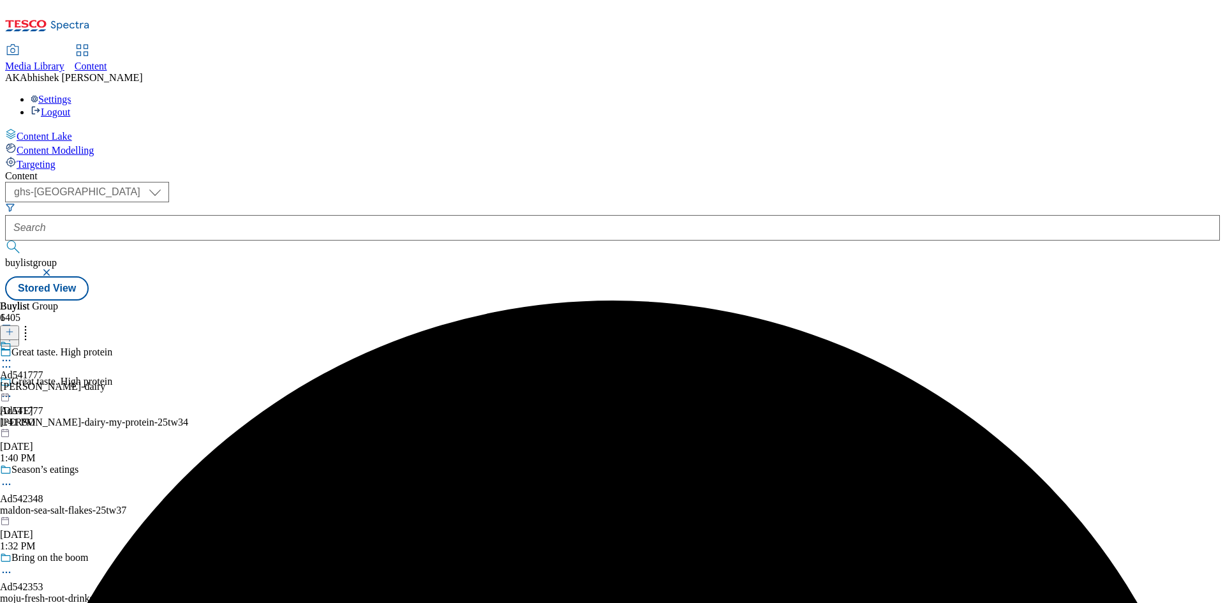
click at [105, 381] on div "[PERSON_NAME]-dairy" at bounding box center [52, 386] width 105 height 11
click at [13, 332] on line at bounding box center [9, 332] width 6 height 0
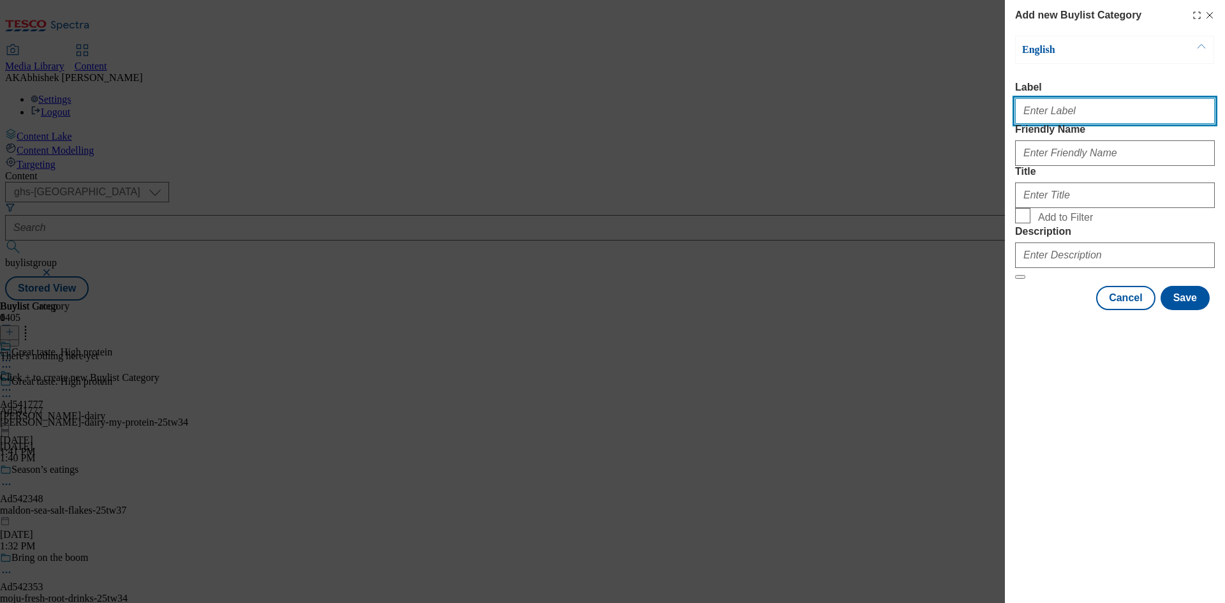
click at [1054, 118] on input "Label" at bounding box center [1115, 111] width 200 height 26
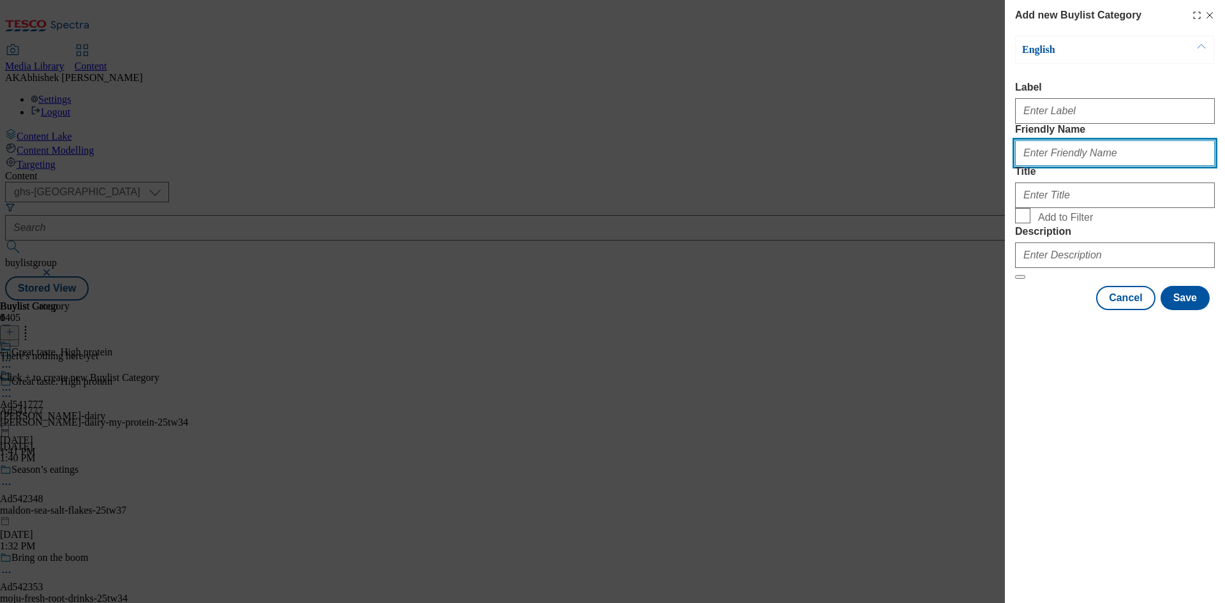
click at [1051, 166] on input "Friendly Name" at bounding box center [1115, 153] width 200 height 26
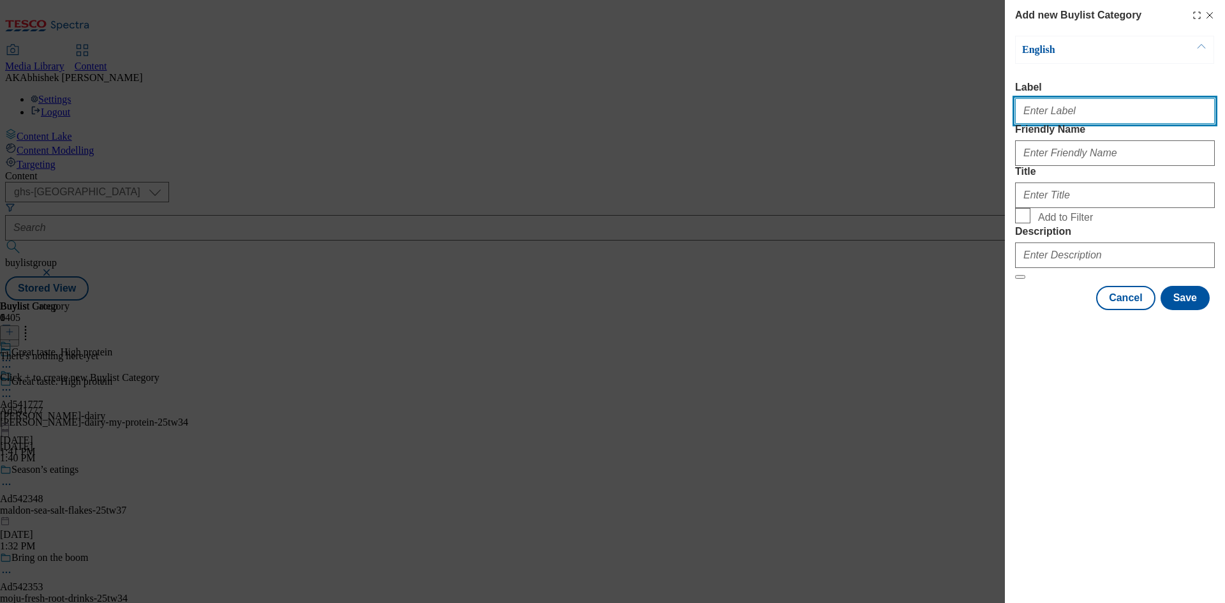
click at [1045, 115] on input "Label" at bounding box center [1115, 111] width 200 height 26
paste input "541777"
type input "Ad541777"
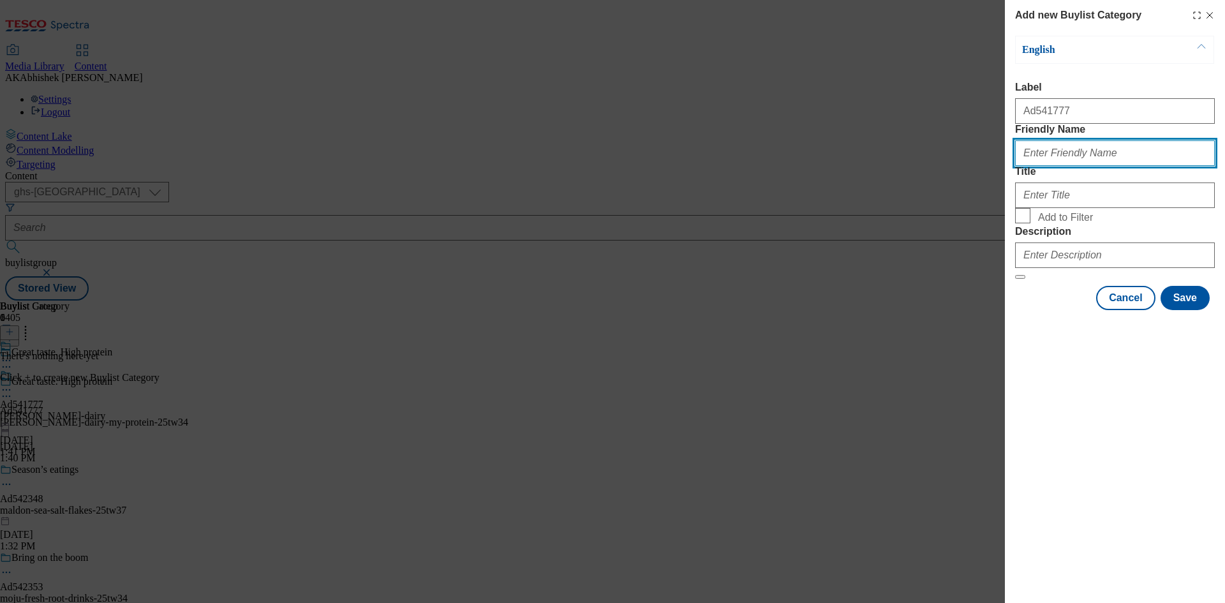
paste input "[PERSON_NAME]-dairy-my-protein"
type input "[PERSON_NAME]-dairy-my-protein"
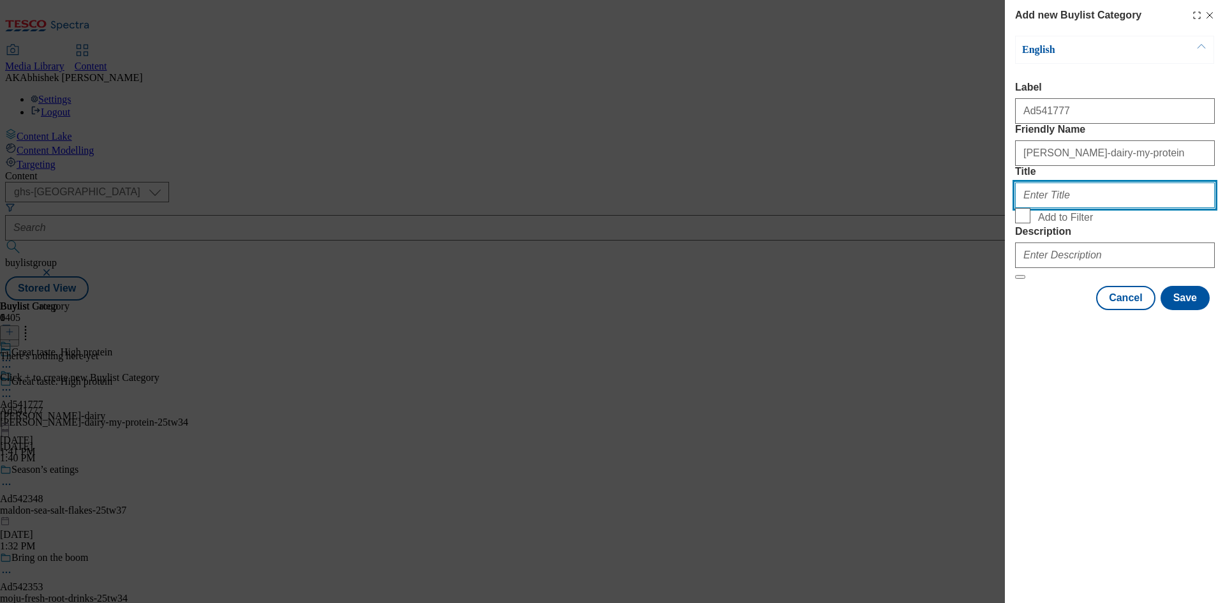
click at [1046, 208] on input "Title" at bounding box center [1115, 195] width 200 height 26
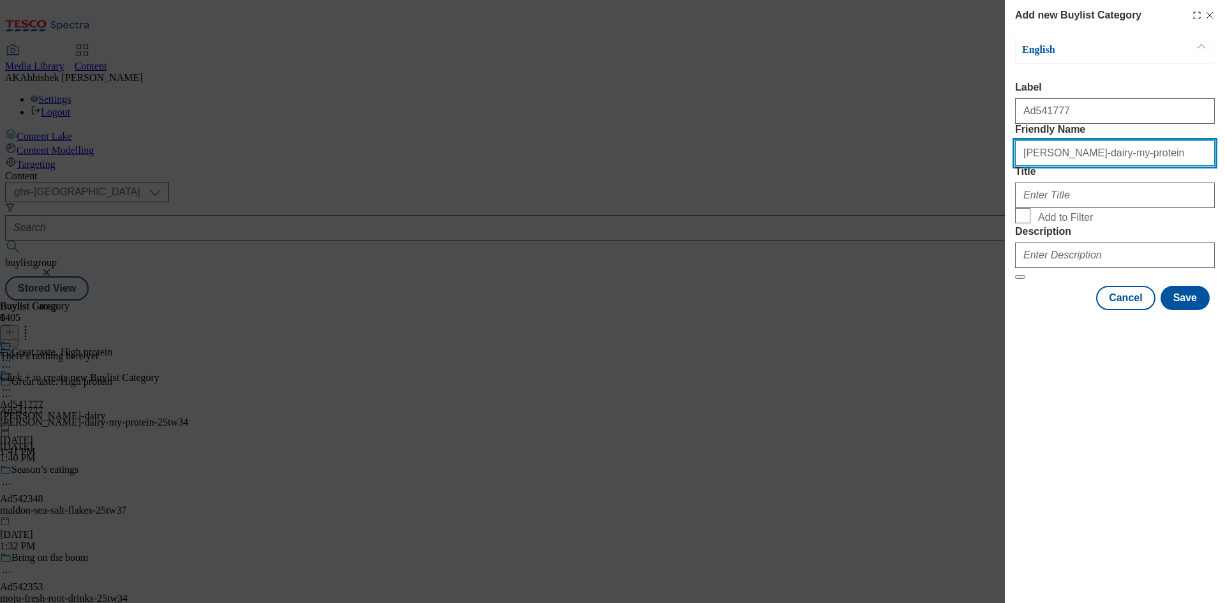
drag, startPoint x: 1065, startPoint y: 178, endPoint x: 886, endPoint y: 174, distance: 178.7
click at [886, 174] on div "Add new Buylist Category English Label Ad541777 Friendly Name [PERSON_NAME]-dai…" at bounding box center [612, 301] width 1225 height 603
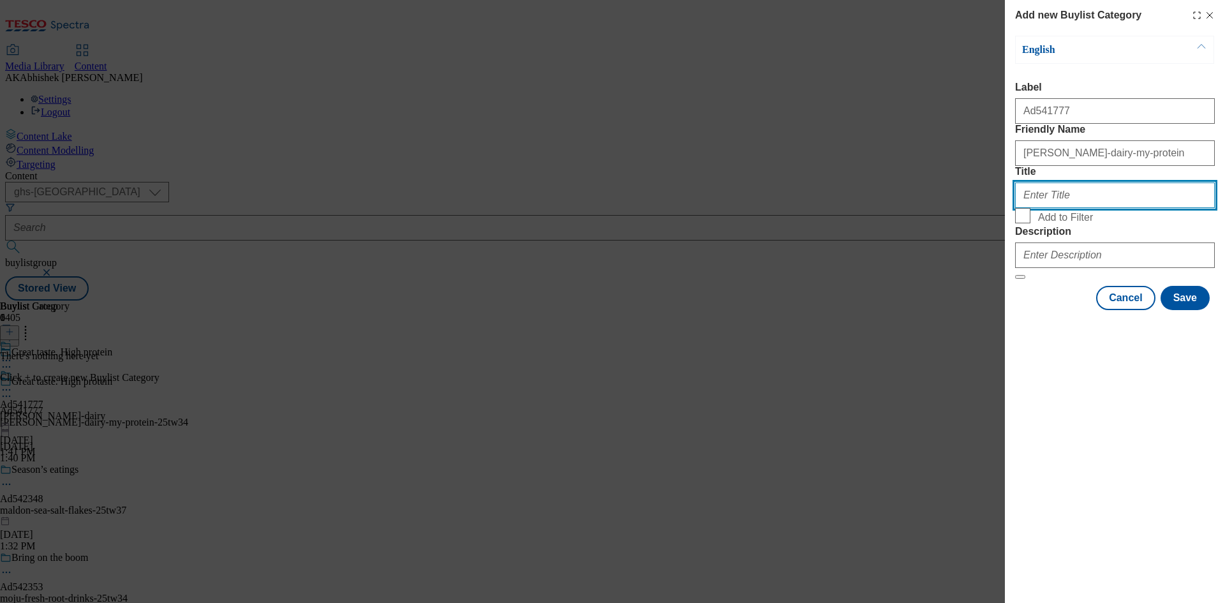
drag, startPoint x: 1049, startPoint y: 240, endPoint x: 1066, endPoint y: 244, distance: 17.8
click at [1049, 208] on input "Title" at bounding box center [1115, 195] width 200 height 26
paste input "[PERSON_NAME]-dairy"
click at [1022, 208] on input "[PERSON_NAME]-dairy" at bounding box center [1115, 195] width 200 height 26
type input "[PERSON_NAME] Dairy"
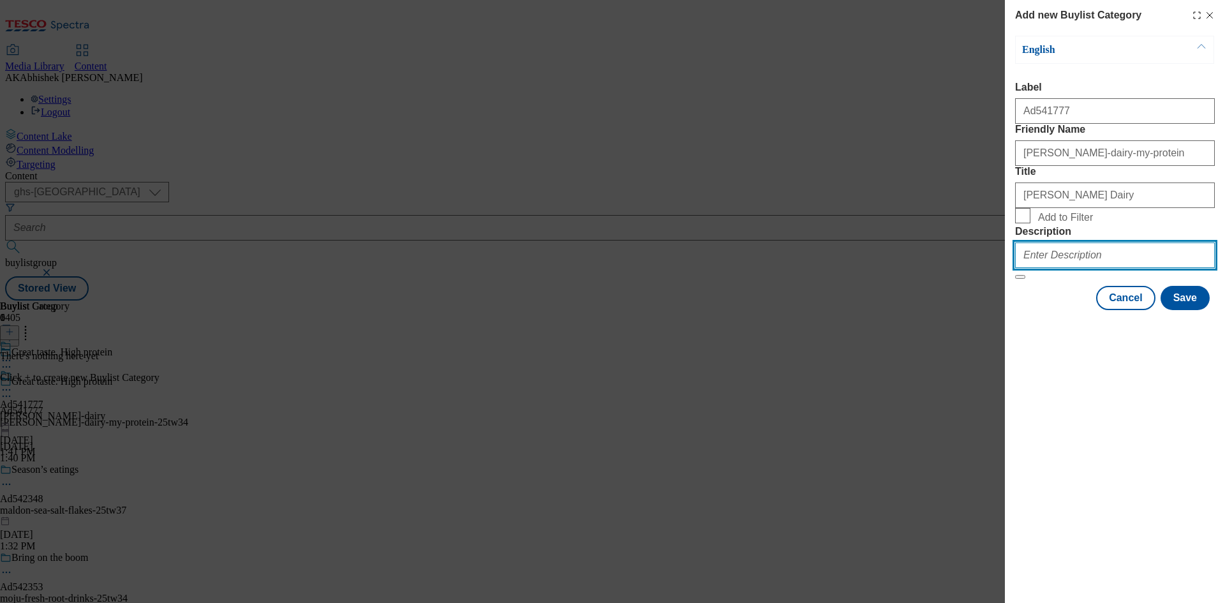
click at [1092, 268] on input "Description" at bounding box center [1115, 255] width 200 height 26
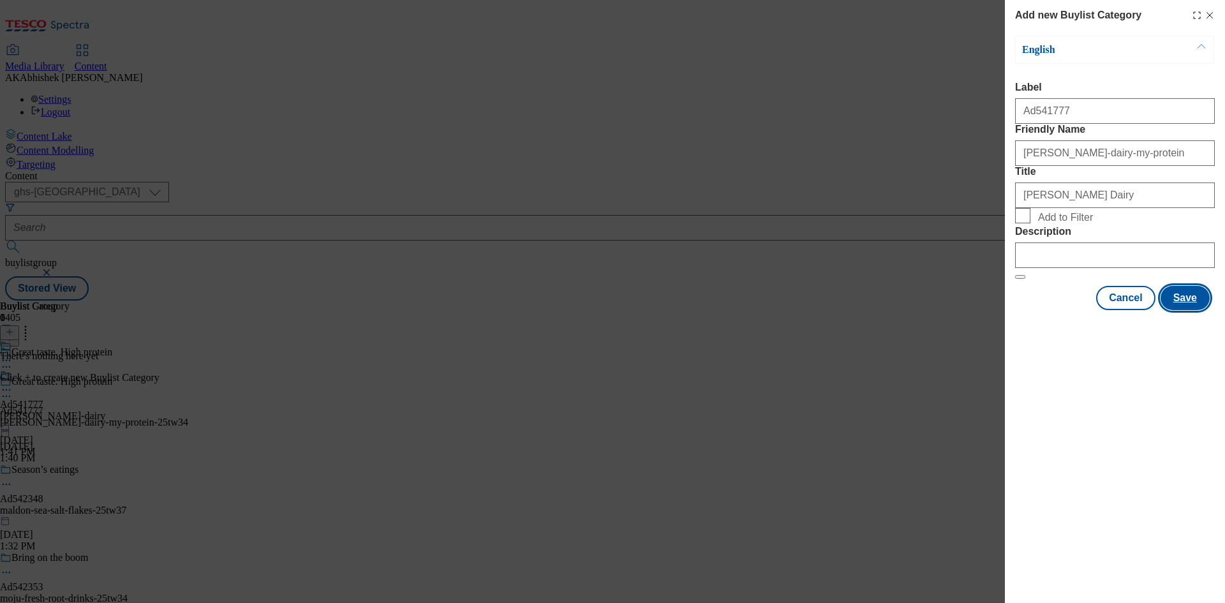
click at [1187, 310] on button "Save" at bounding box center [1185, 298] width 49 height 24
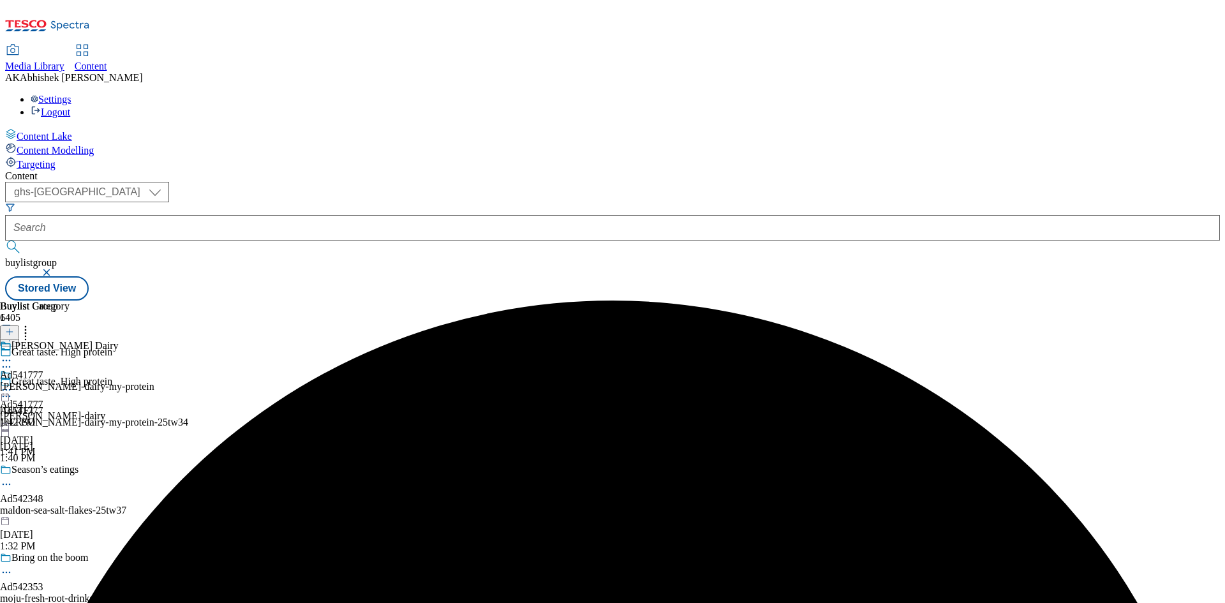
click at [154, 381] on div "[PERSON_NAME]-dairy-my-protein" at bounding box center [77, 386] width 154 height 11
click at [19, 325] on button at bounding box center [9, 332] width 19 height 15
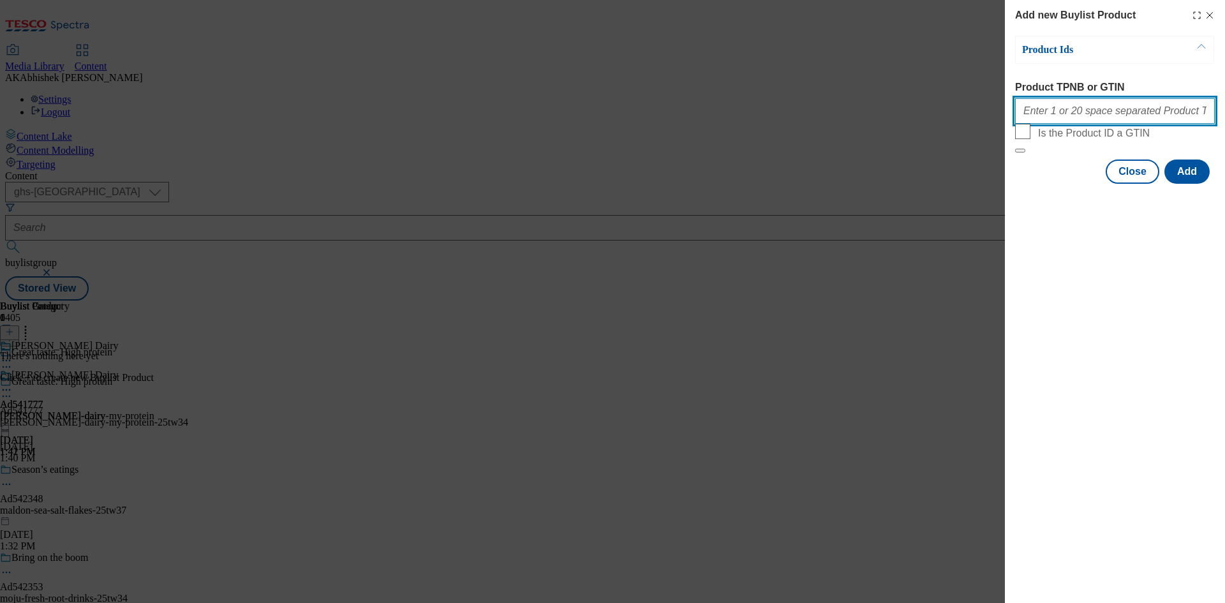
click at [1079, 121] on input "Product TPNB or GTIN" at bounding box center [1115, 111] width 200 height 26
paste input "96716948 96484455 93601340 93768460"
type input "96716948 96484455 93601340 93768460"
click at [1199, 184] on button "Add" at bounding box center [1186, 172] width 45 height 24
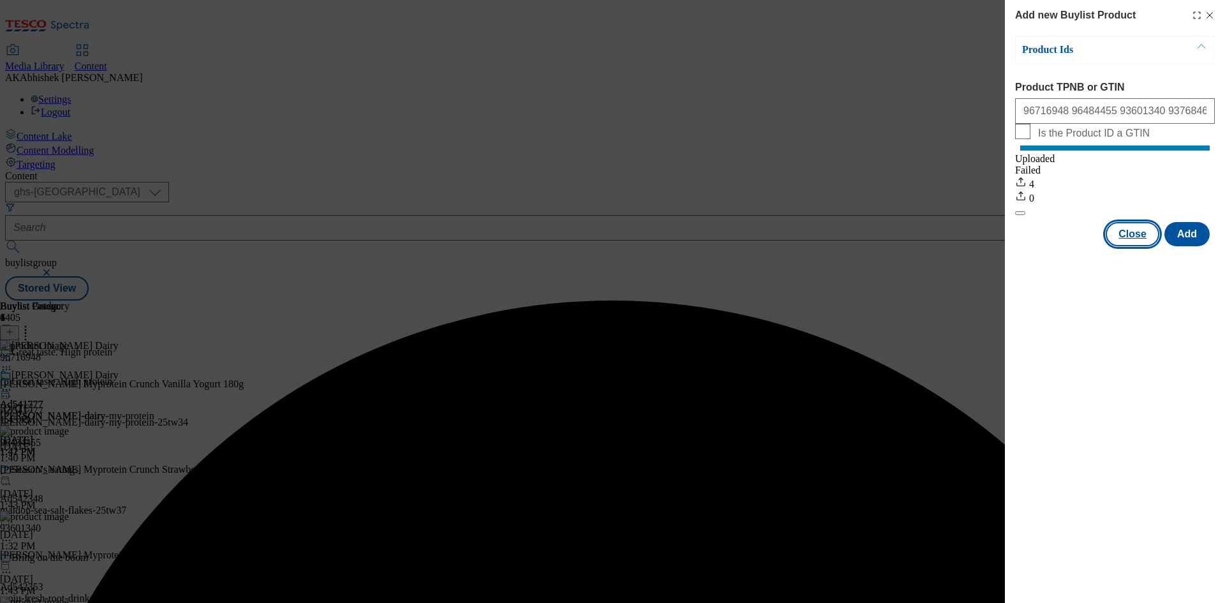
click at [1133, 246] on button "Close" at bounding box center [1133, 234] width 54 height 24
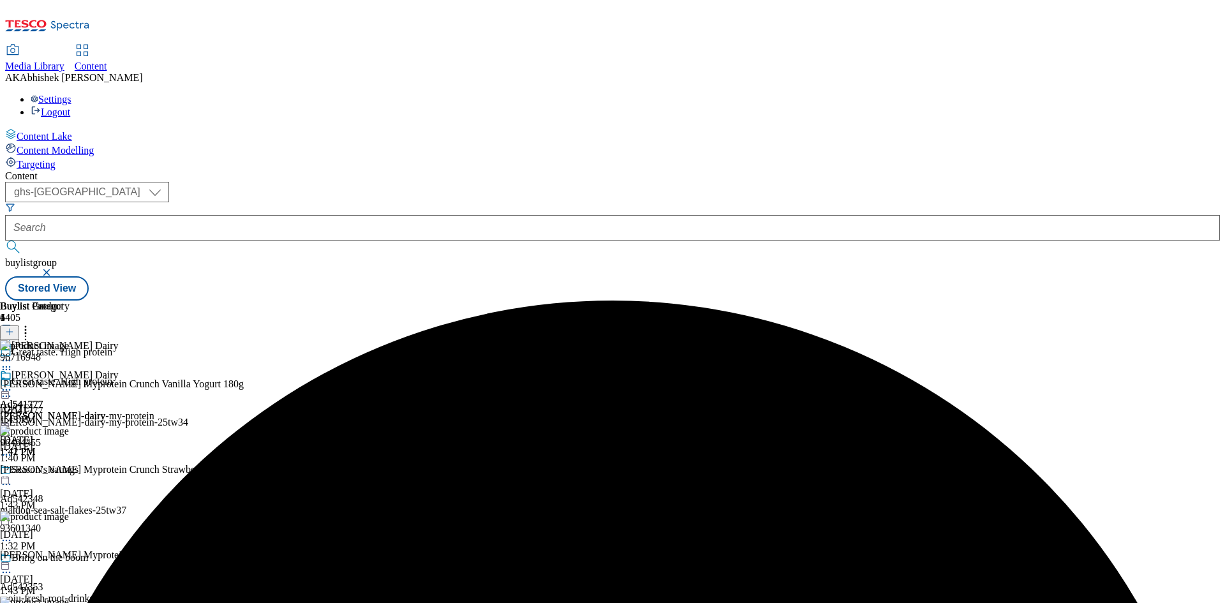
click at [13, 383] on icon at bounding box center [6, 389] width 13 height 13
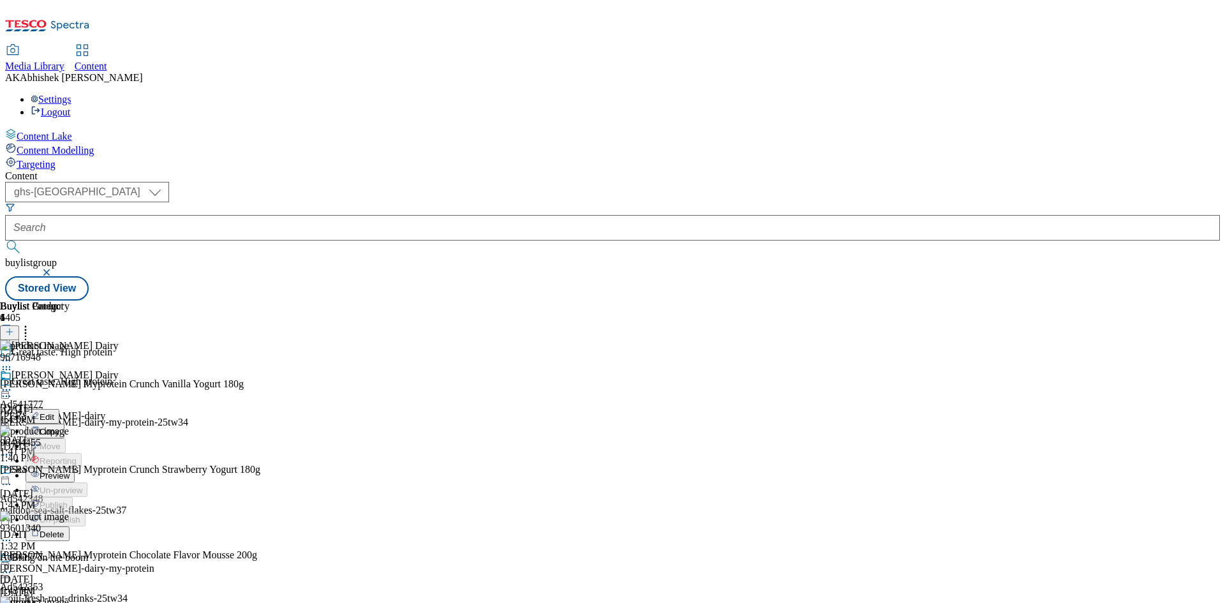
click at [70, 471] on span "Preview" at bounding box center [55, 476] width 30 height 10
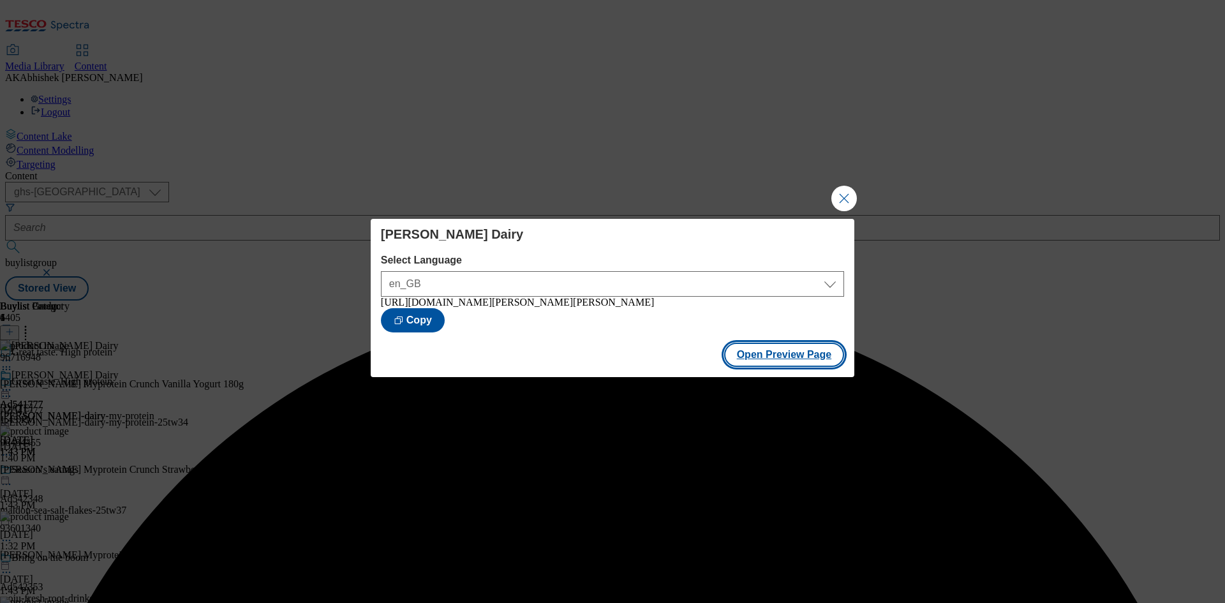
click at [782, 361] on button "Open Preview Page" at bounding box center [784, 355] width 121 height 24
click at [849, 194] on button "Close Modal" at bounding box center [844, 199] width 26 height 26
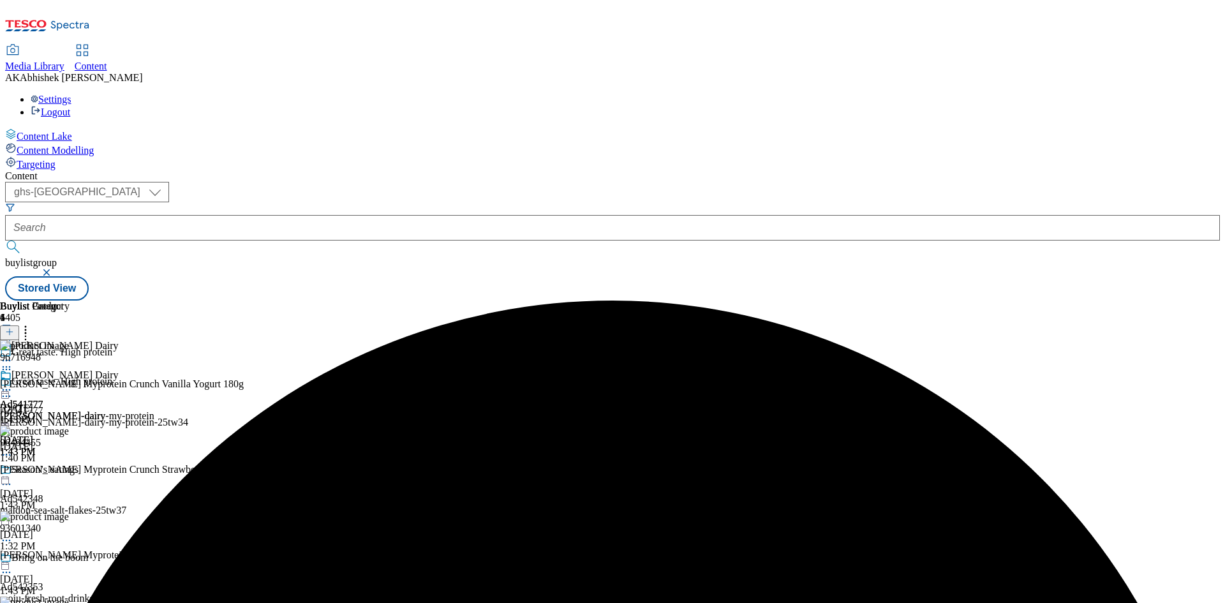
click at [13, 383] on icon at bounding box center [6, 389] width 13 height 13
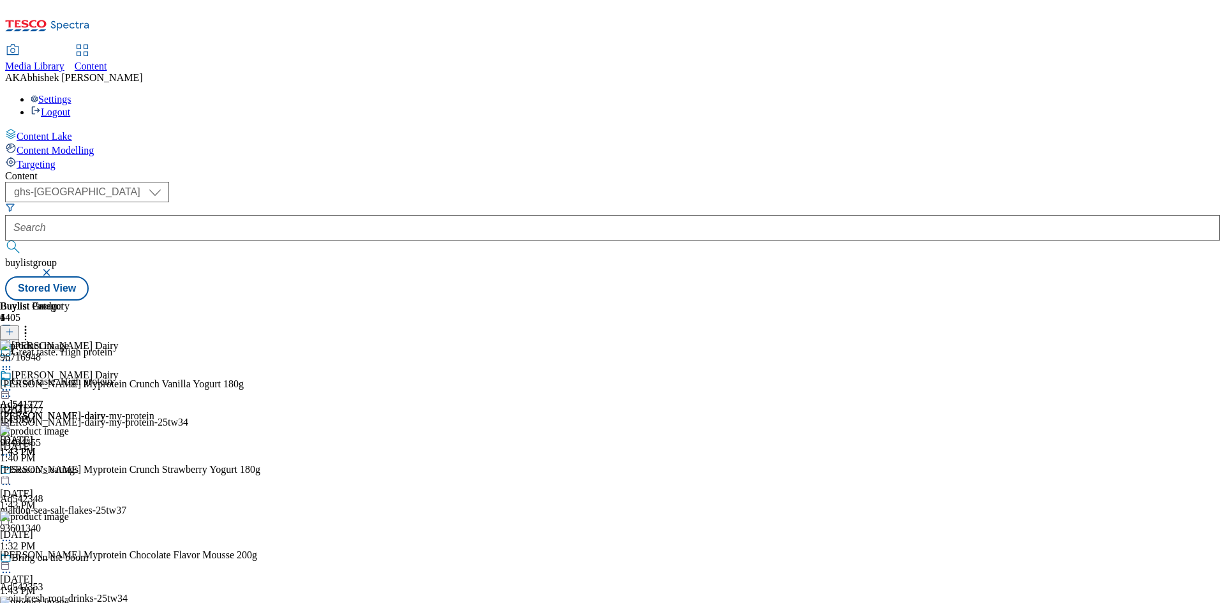
click at [13, 390] on icon at bounding box center [6, 396] width 13 height 13
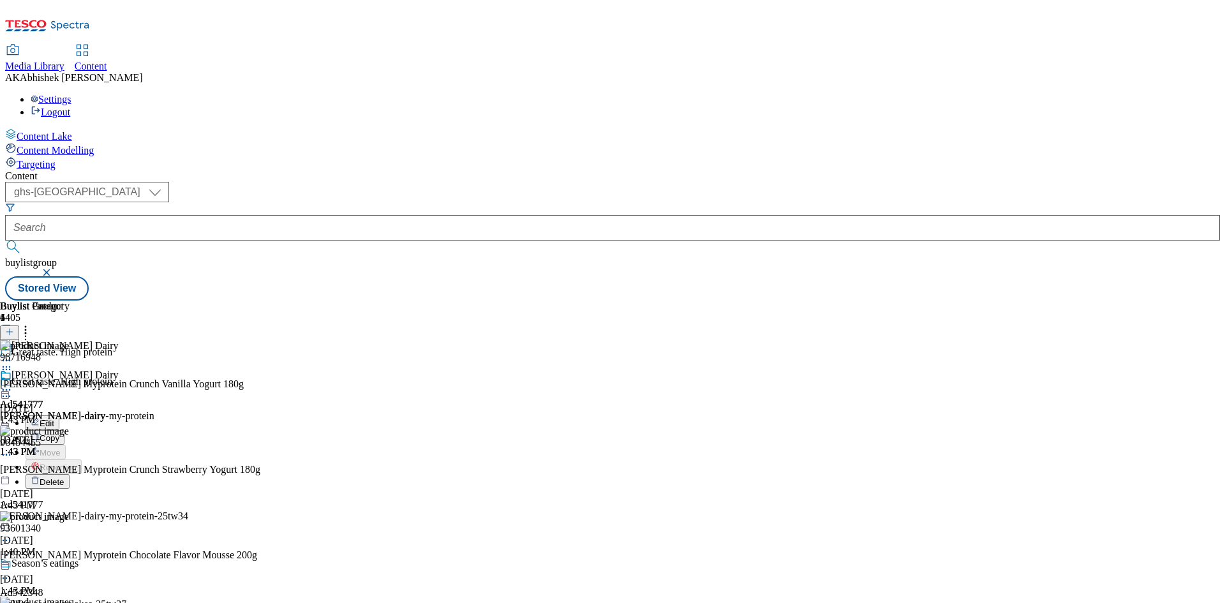
click at [59, 415] on button "Edit" at bounding box center [43, 422] width 34 height 15
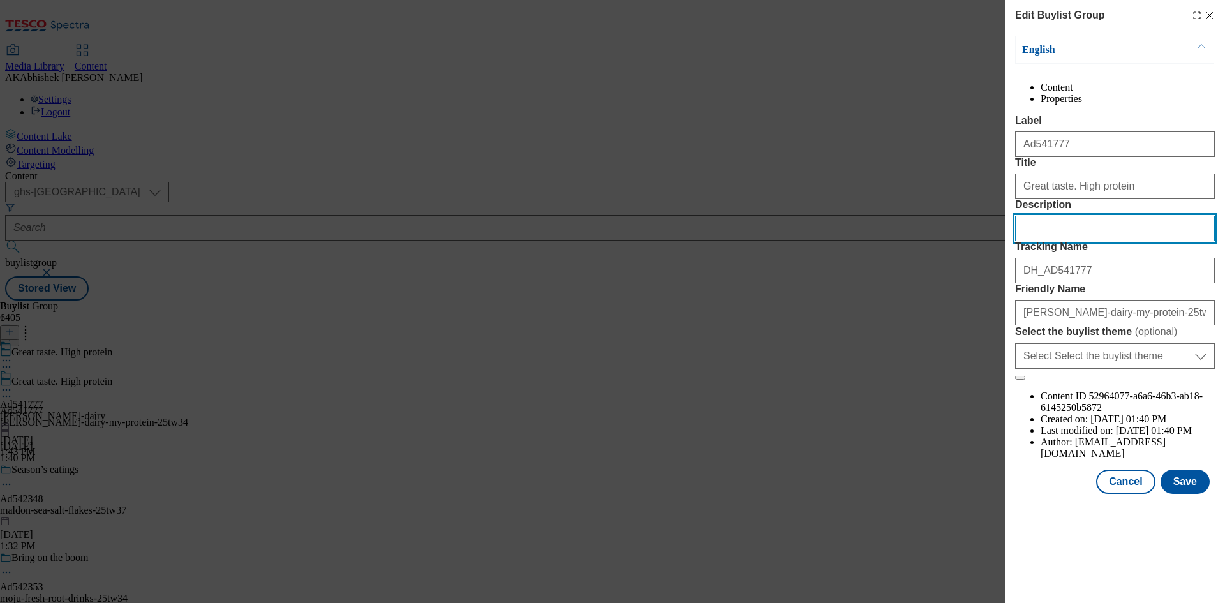
click at [1048, 241] on input "Description" at bounding box center [1115, 229] width 200 height 26
paste input "[PERSON_NAME] X MYProtein CRUNCH Vanilla Yogurt (with protein chocolate balls) …"
type input "[PERSON_NAME] X MYProtein CRUNCH Vanilla Yogurt (with protein chocolate balls) …"
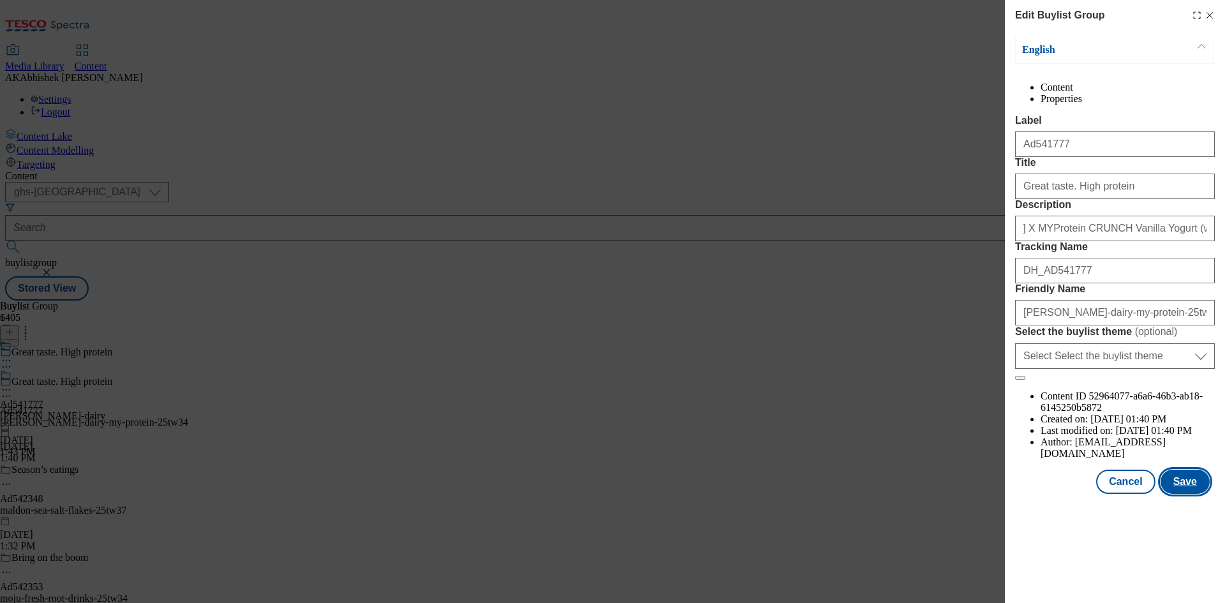
click at [1185, 494] on button "Save" at bounding box center [1185, 482] width 49 height 24
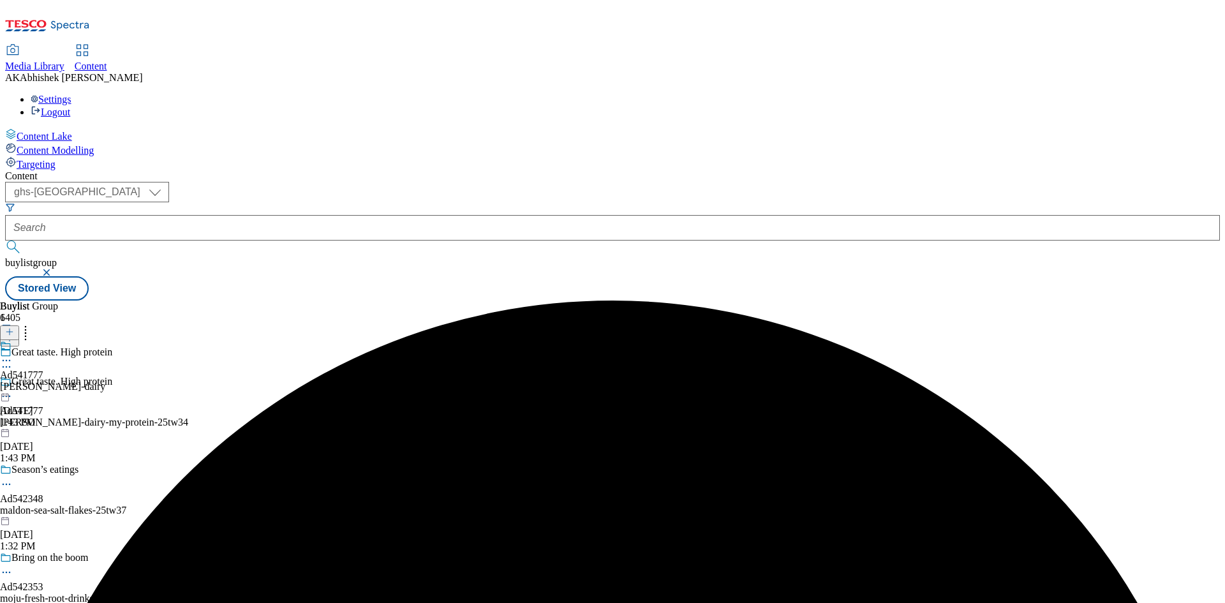
click at [13, 354] on icon at bounding box center [6, 360] width 13 height 13
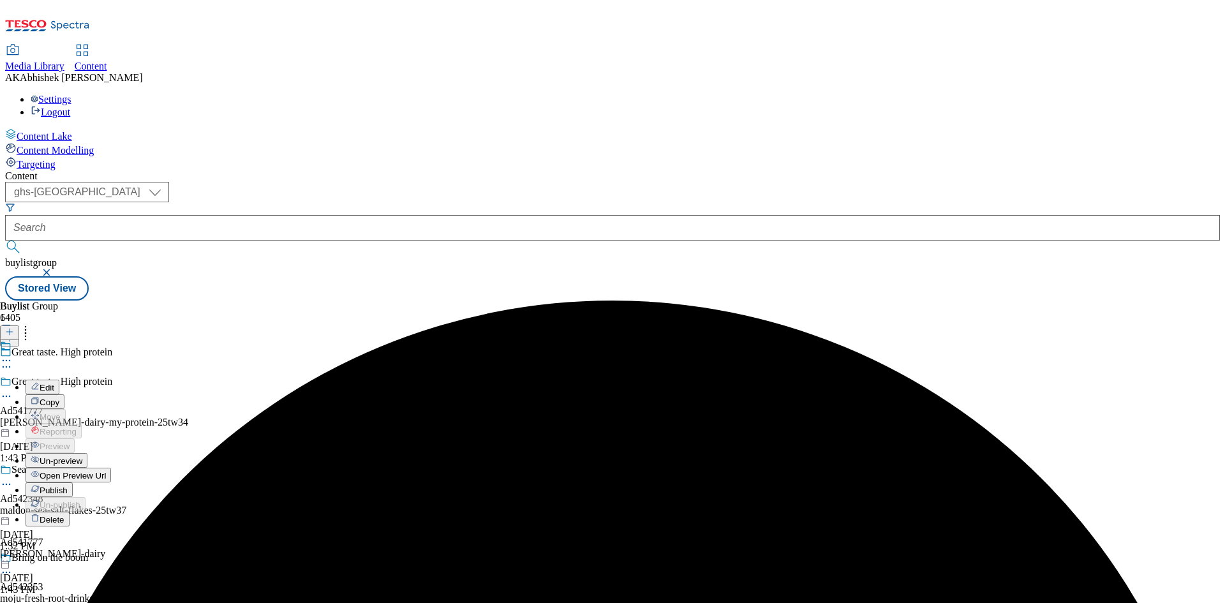
click at [59, 380] on button "Edit" at bounding box center [43, 387] width 34 height 15
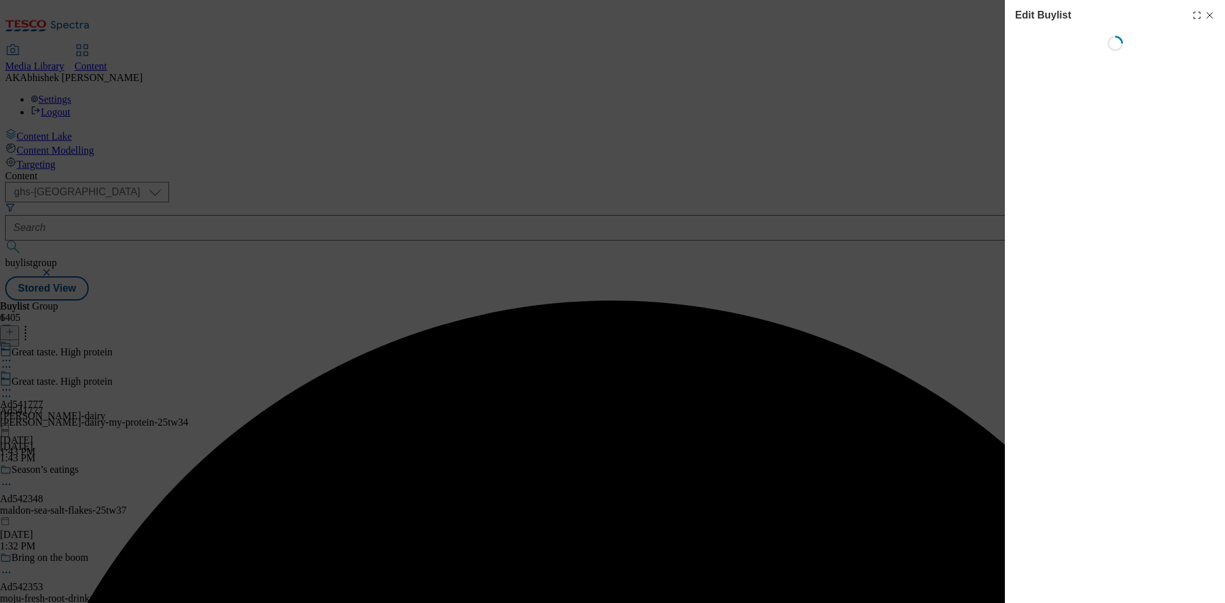
select select "tactical"
select select "supplier funded short term 1-3 weeks"
select select "dunnhumby"
select select "Banner"
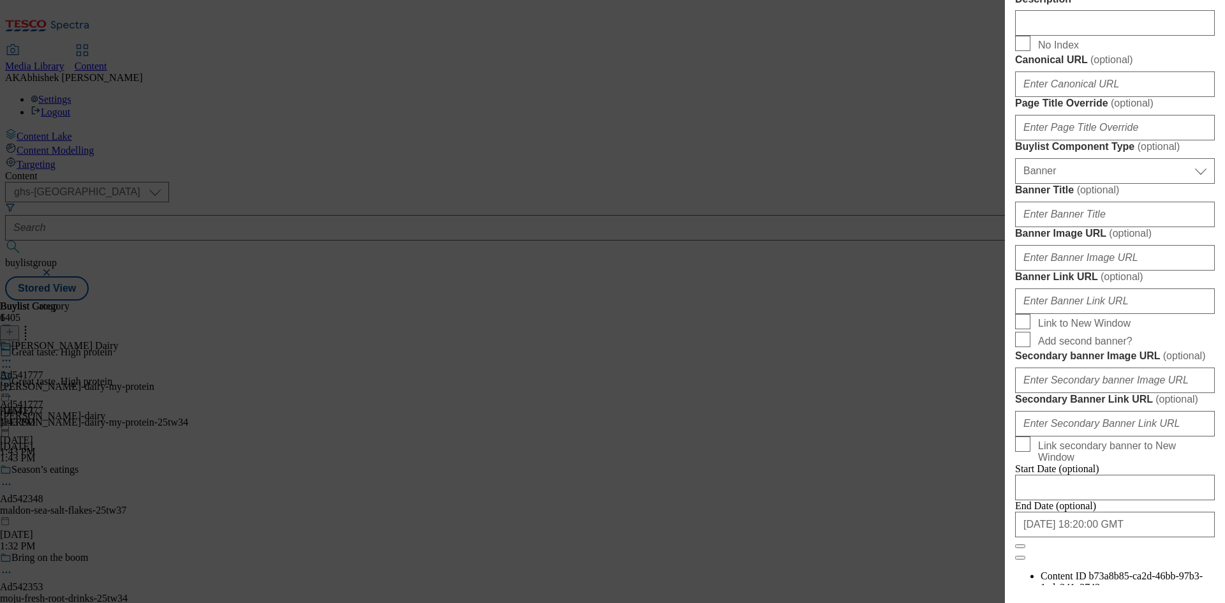
scroll to position [702, 0]
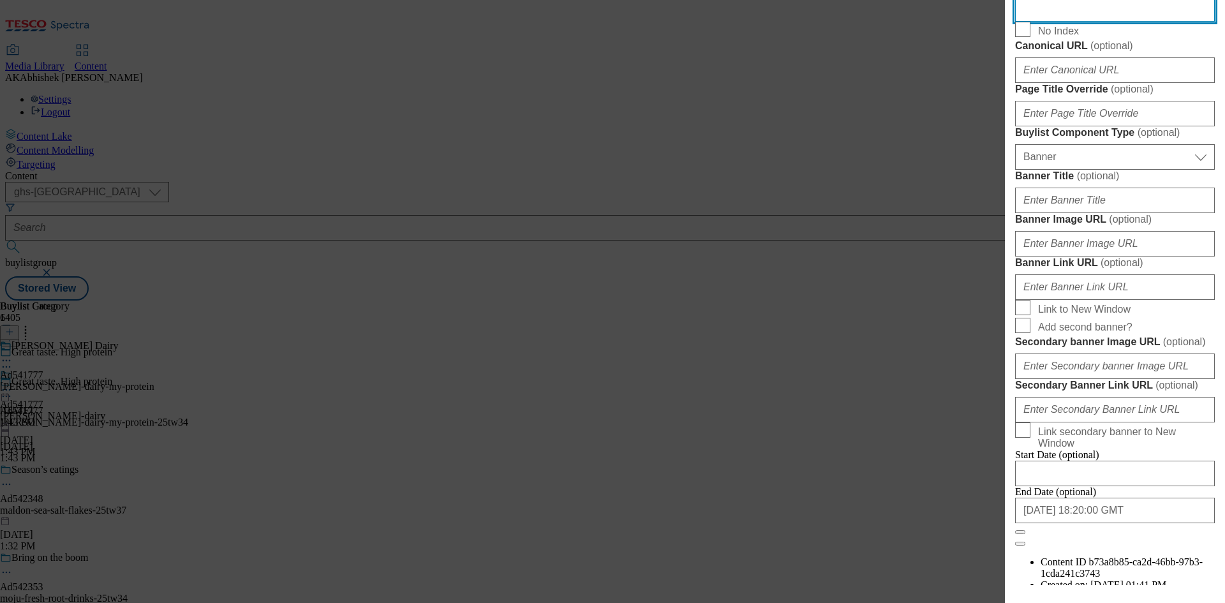
click at [1068, 22] on input "Description" at bounding box center [1115, 9] width 200 height 26
paste input "[PERSON_NAME] X MYProtein CRUNCH Vanilla Yogurt (with protein chocolate balls) …"
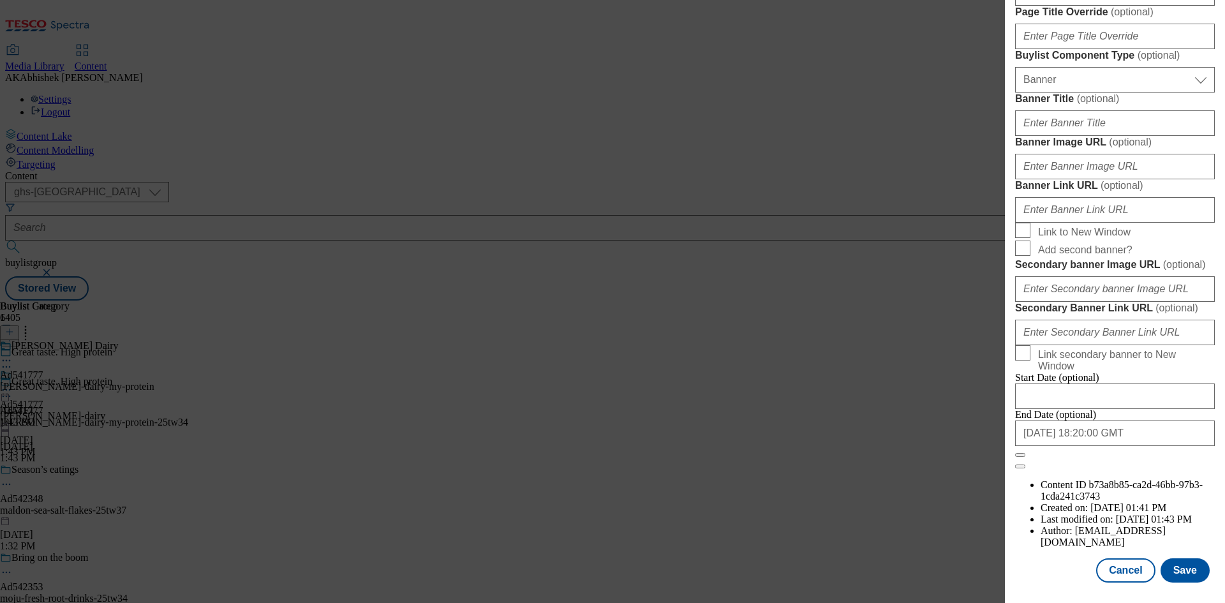
scroll to position [1253, 0]
type input "[PERSON_NAME] X MYProtein CRUNCH Vanilla Yogurt (with protein chocolate balls) …"
click at [1182, 563] on button "Save" at bounding box center [1185, 570] width 49 height 24
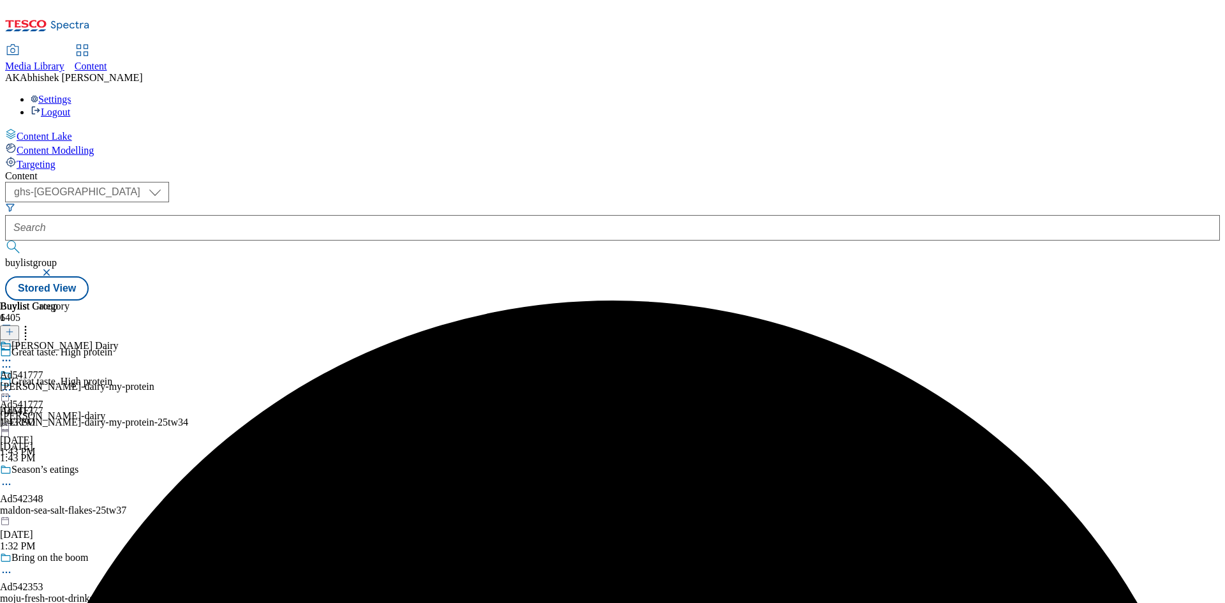
click at [13, 354] on icon at bounding box center [6, 360] width 13 height 13
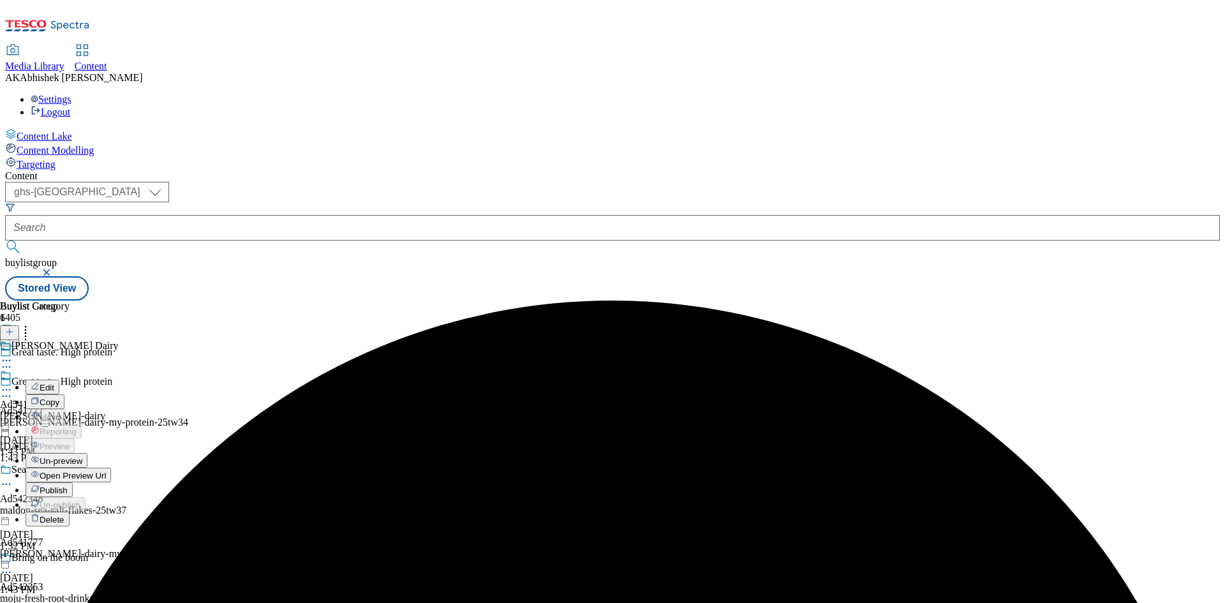
click at [54, 383] on span "Edit" at bounding box center [47, 388] width 15 height 10
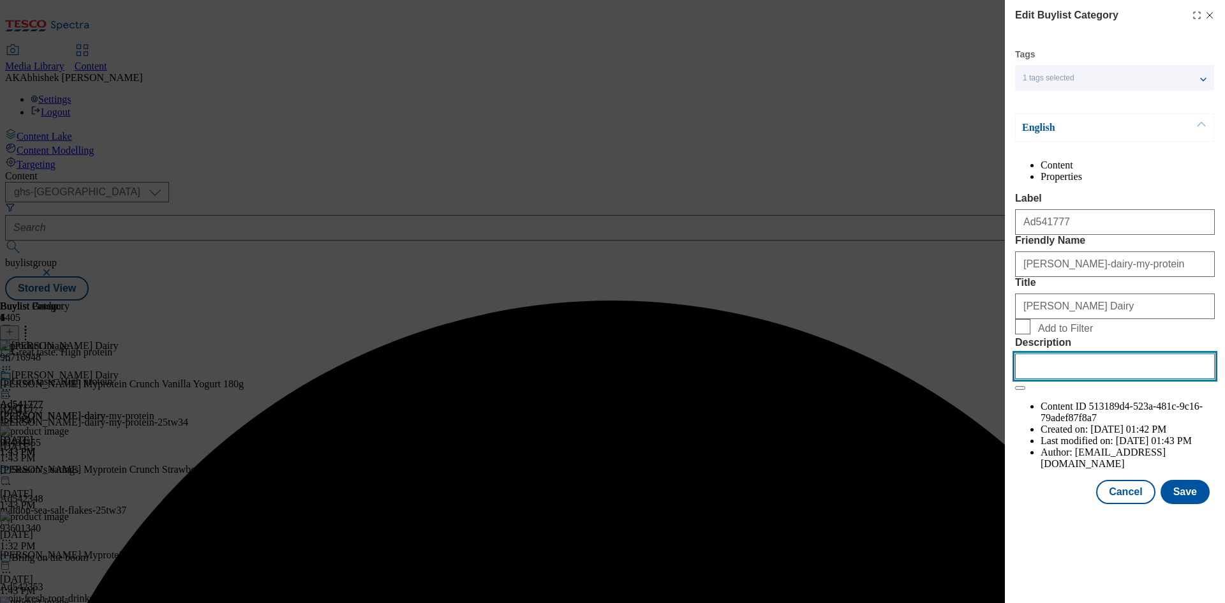
click at [1070, 379] on input "Description" at bounding box center [1115, 366] width 200 height 26
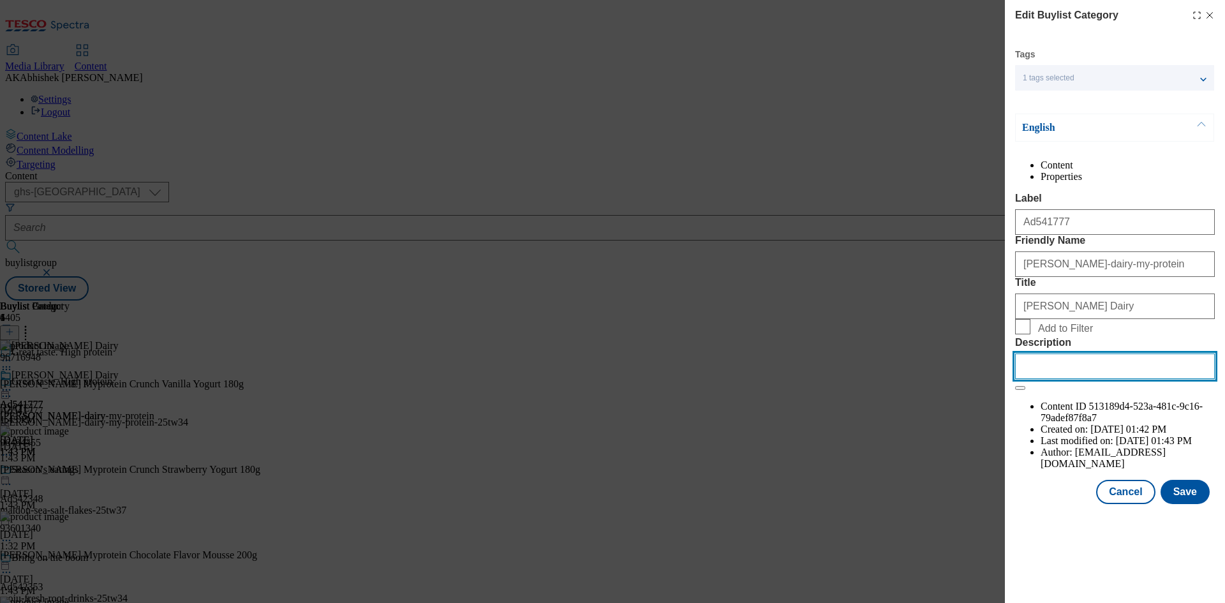
paste input "[PERSON_NAME] X MYProtein CRUNCH Vanilla Yogurt (with protein chocolate balls) …"
type input "[PERSON_NAME] X MYProtein CRUNCH Vanilla Yogurt (with protein chocolate balls) …"
click at [1187, 504] on button "Save" at bounding box center [1185, 492] width 49 height 24
